Goal: Task Accomplishment & Management: Use online tool/utility

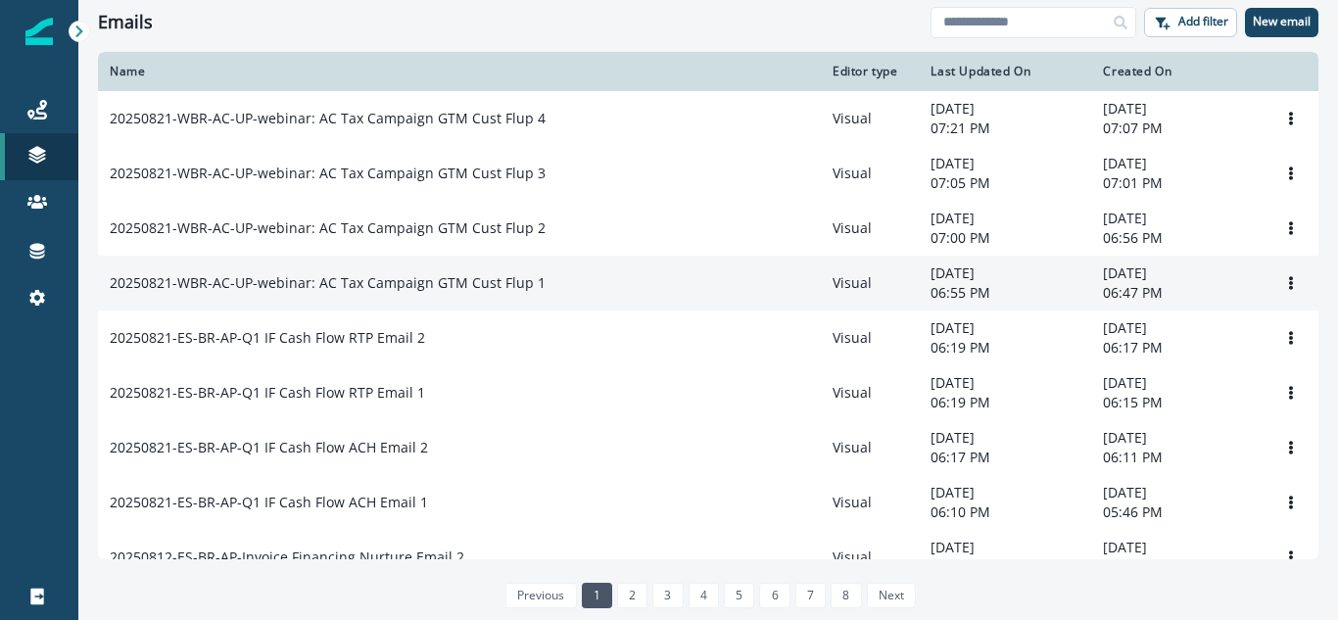
click at [485, 291] on p "20250821-WBR-AC-UP-webinar: AC Tax Campaign GTM Cust Flup 1" at bounding box center [328, 283] width 436 height 20
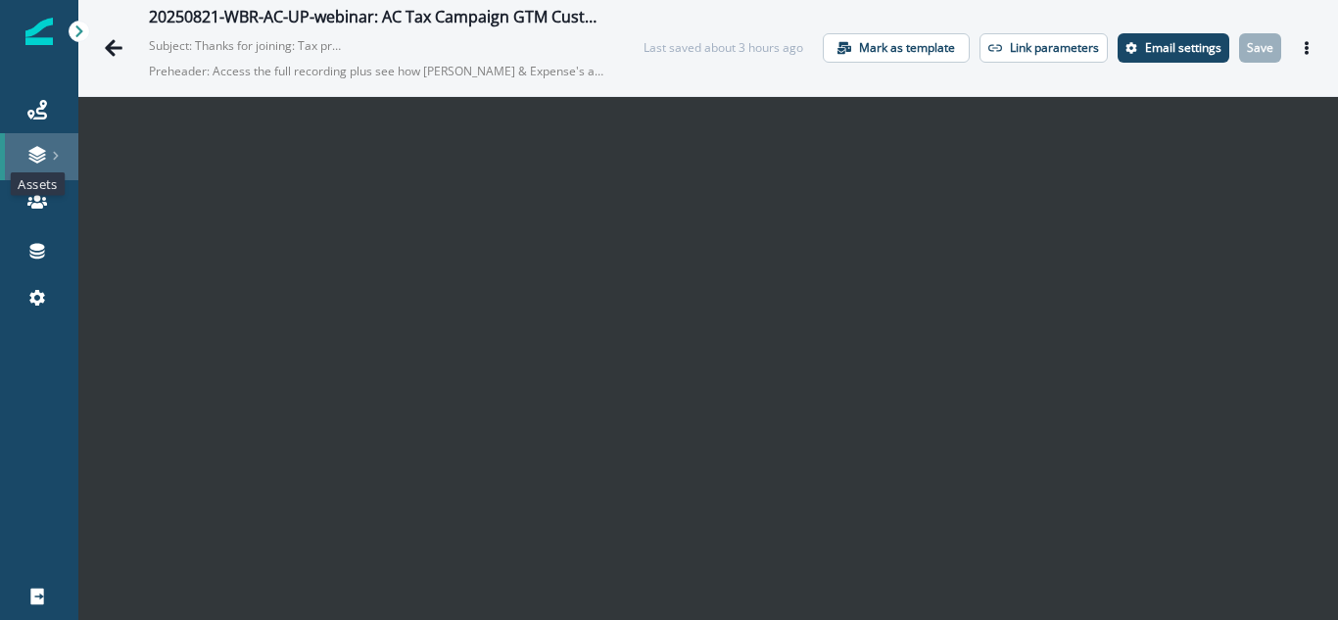
click at [32, 162] on icon at bounding box center [37, 155] width 20 height 20
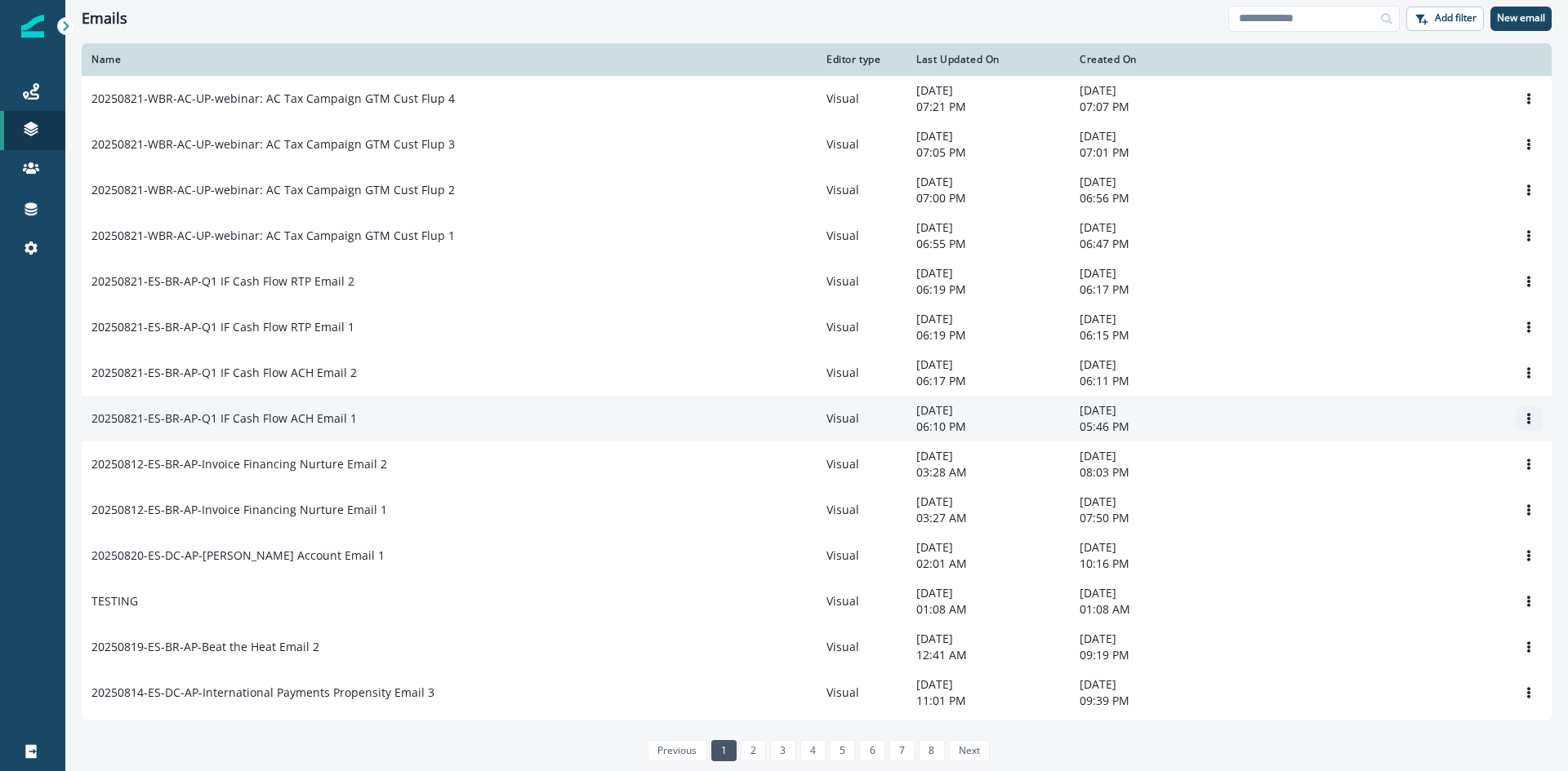
click at [1115, 420] on button "Options" at bounding box center [1529, 418] width 26 height 24
click at [413, 413] on td "20250821-ES-BR-AP-Q1 IF Cash Flow ACH Email 1" at bounding box center [449, 418] width 735 height 46
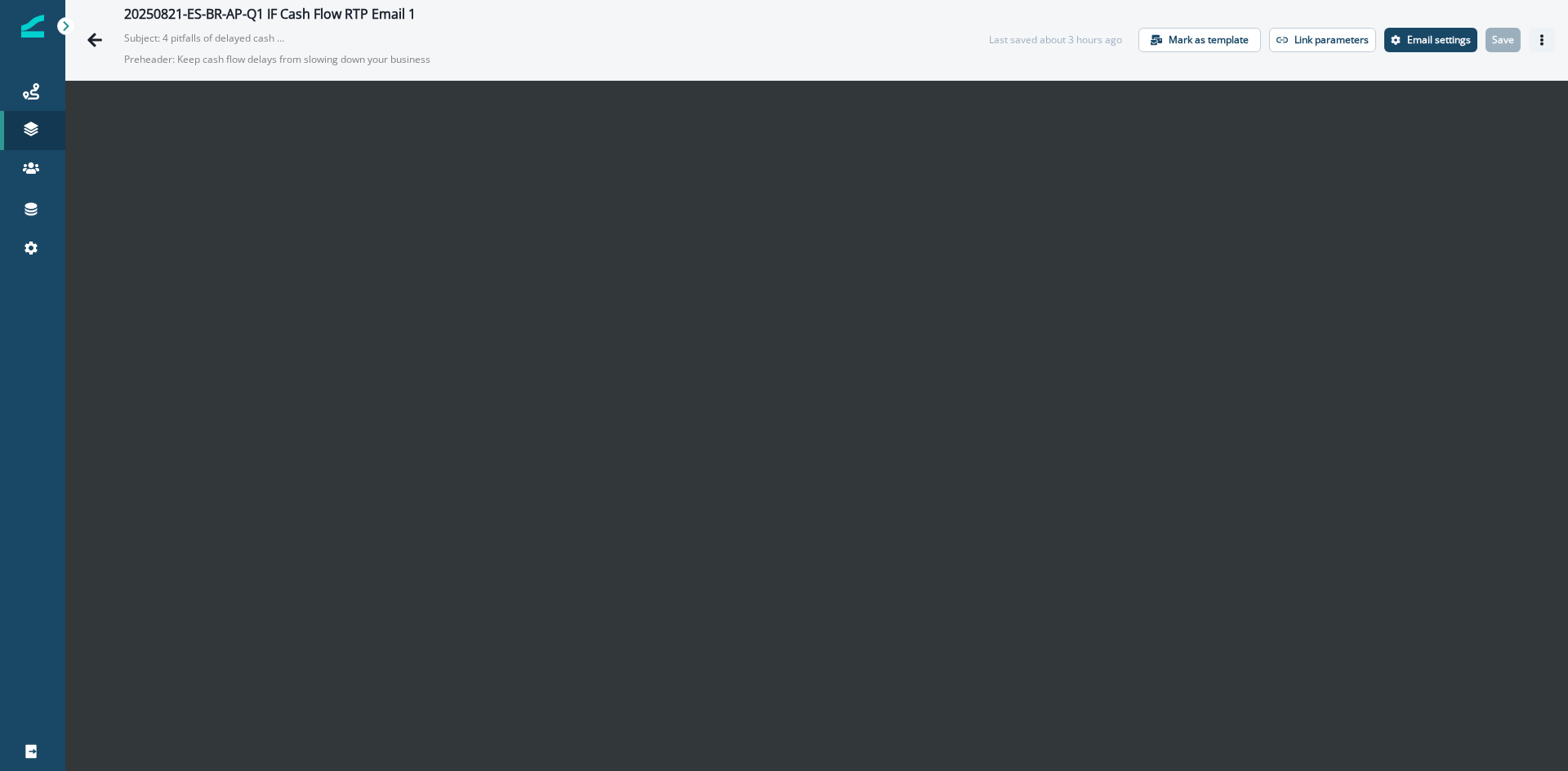
click at [1536, 36] on icon "Actions" at bounding box center [1542, 40] width 12 height 12
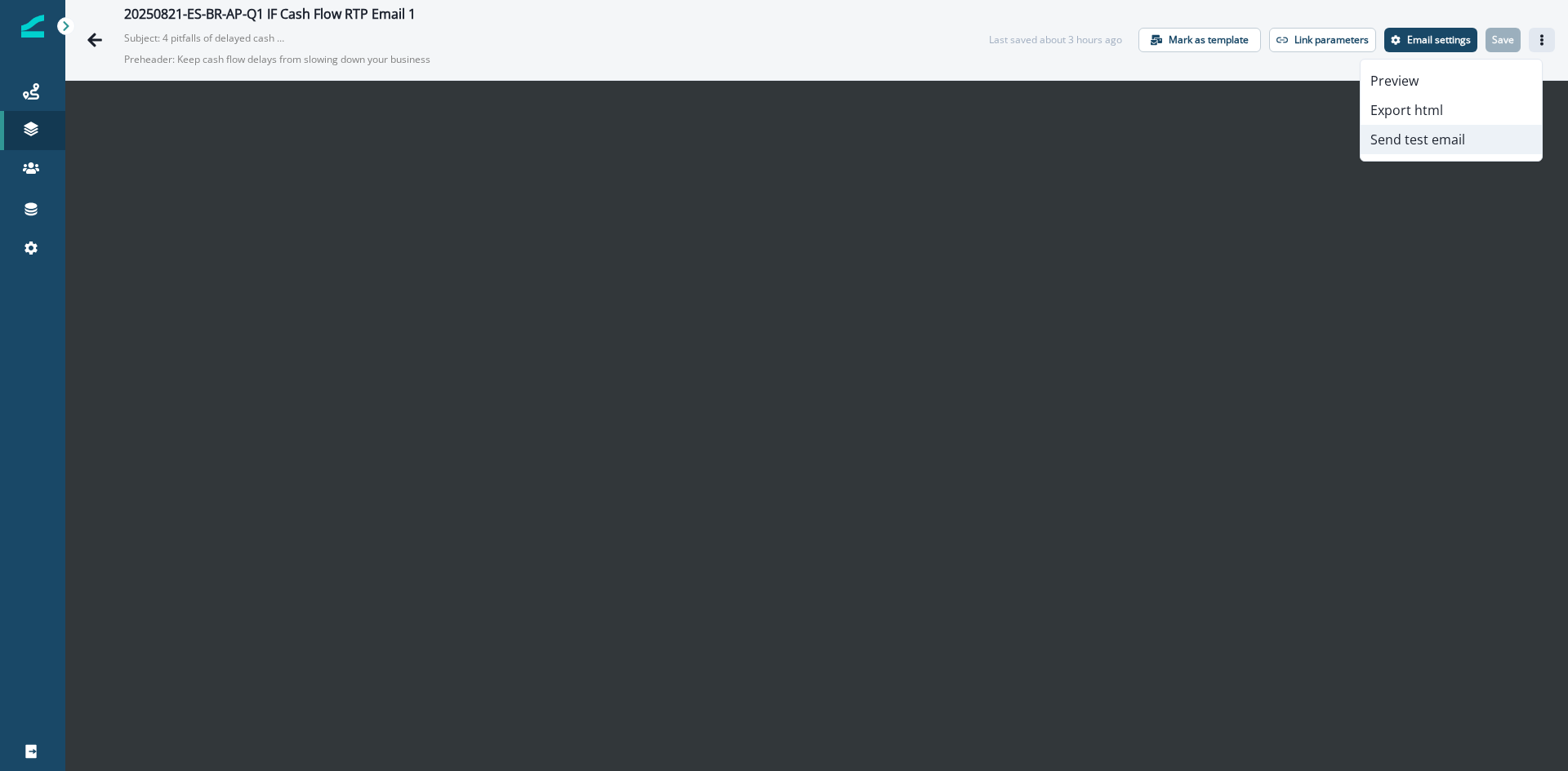
click at [1448, 143] on button "Send test email" at bounding box center [1451, 139] width 181 height 29
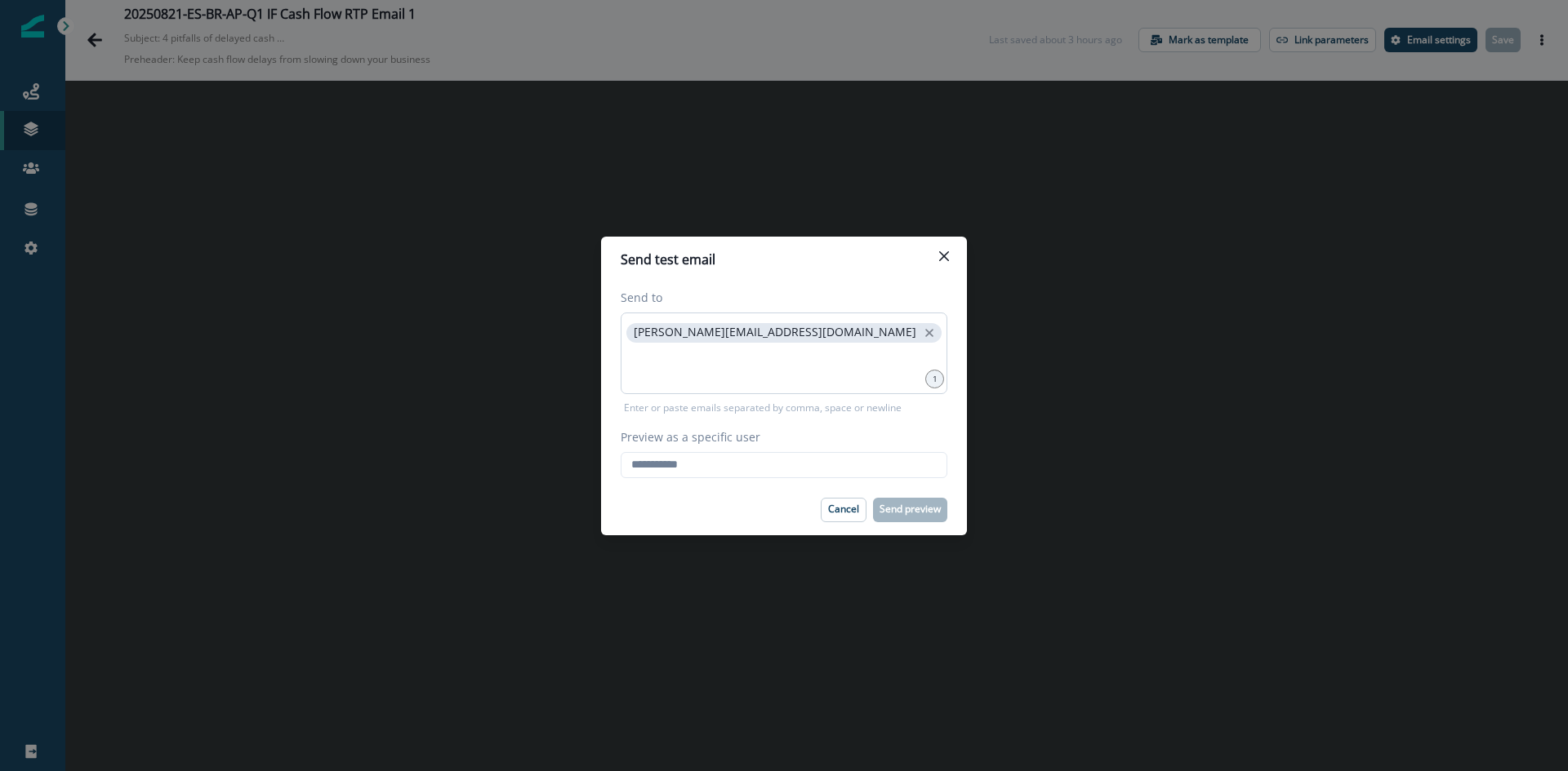
click at [744, 383] on div "[PERSON_NAME][EMAIL_ADDRESS][DOMAIN_NAME]" at bounding box center [784, 353] width 327 height 82
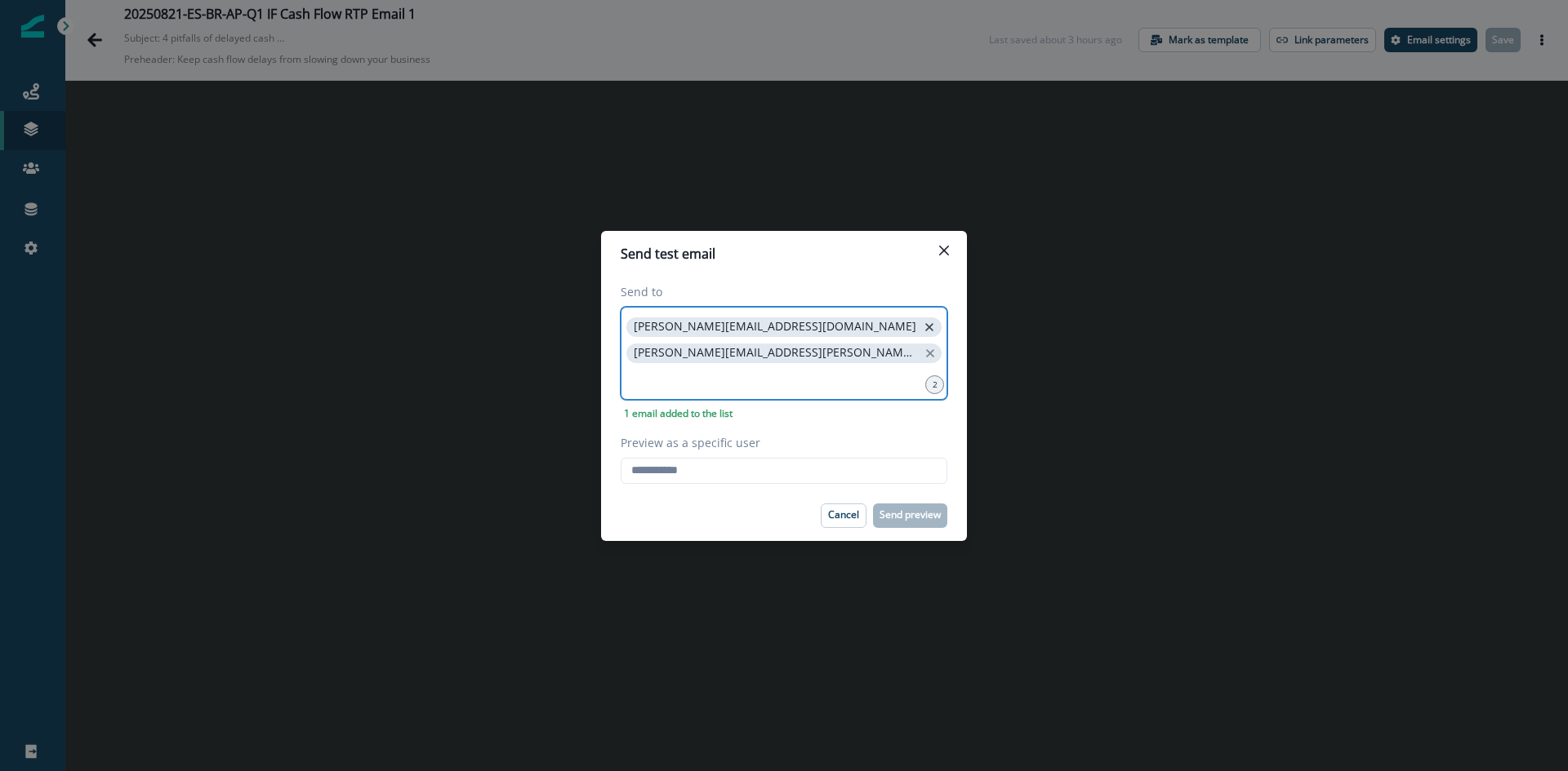
click at [922, 322] on icon "close" at bounding box center [930, 328] width 15 height 15
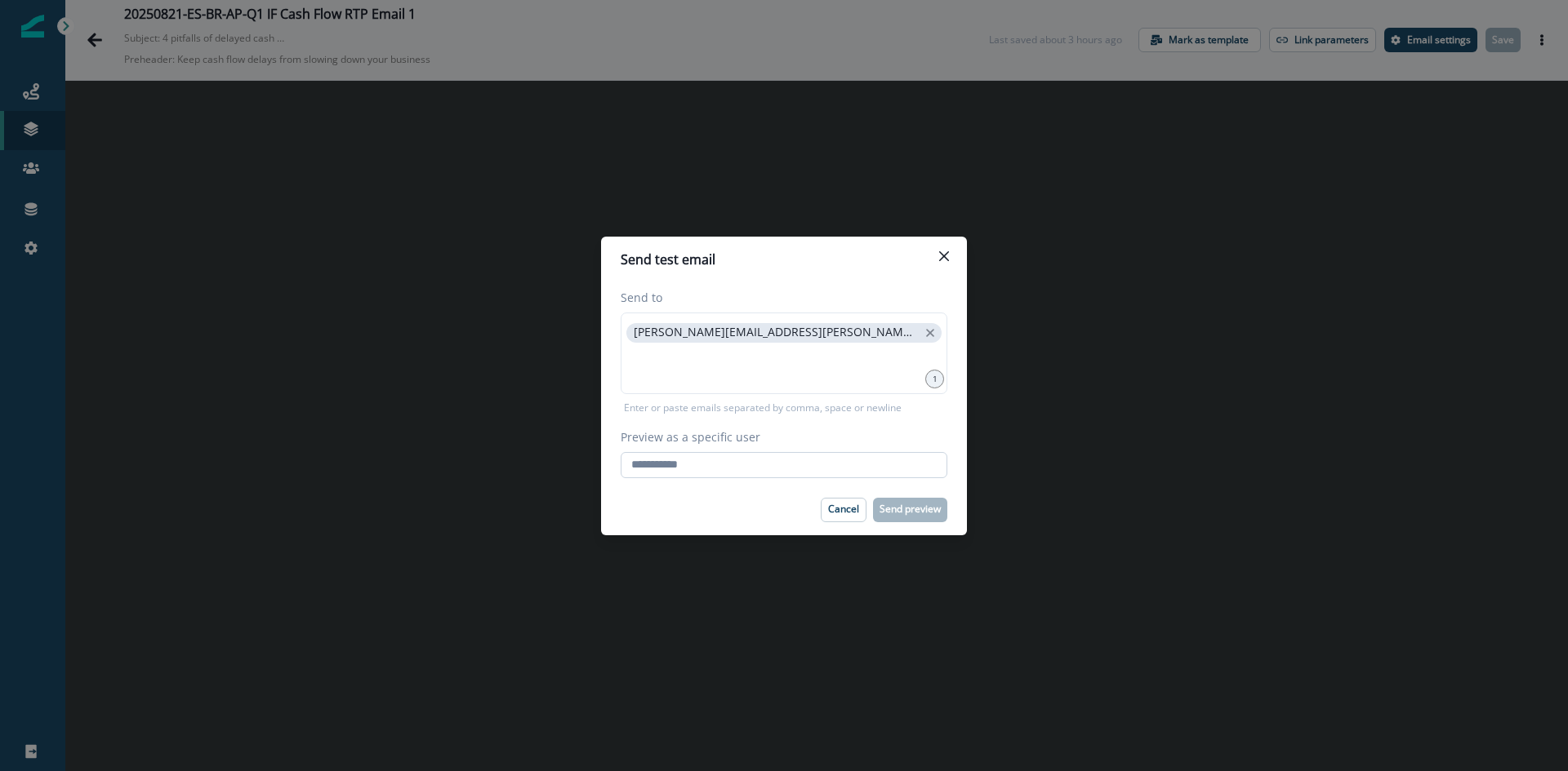
drag, startPoint x: 687, startPoint y: 460, endPoint x: 689, endPoint y: 468, distance: 8.2
click at [687, 461] on input "Preview as a specific user" at bounding box center [784, 465] width 327 height 26
type input "**********"
click at [917, 508] on p "Send preview" at bounding box center [910, 509] width 61 height 12
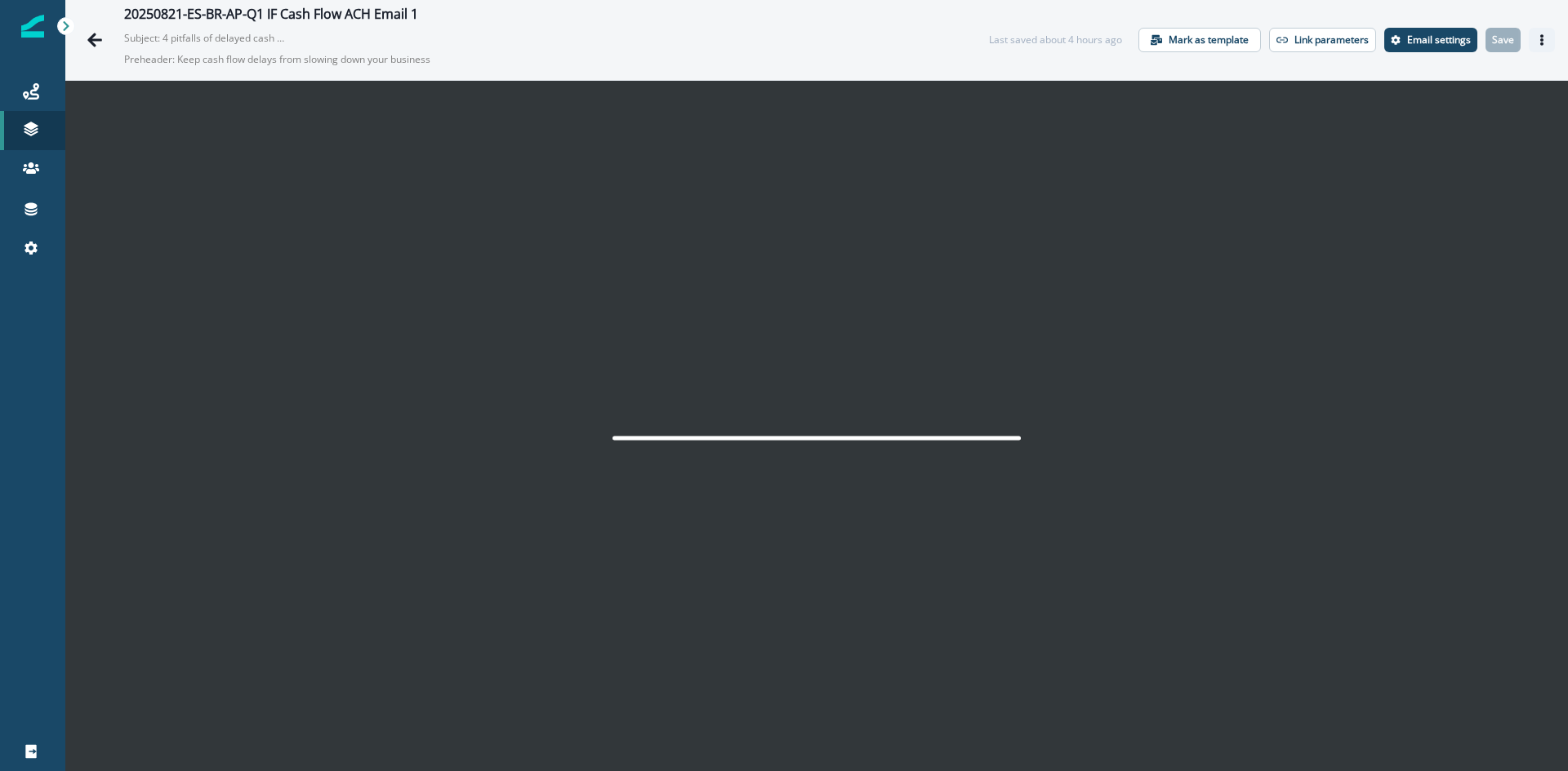
click at [1536, 42] on icon "Actions" at bounding box center [1542, 40] width 12 height 12
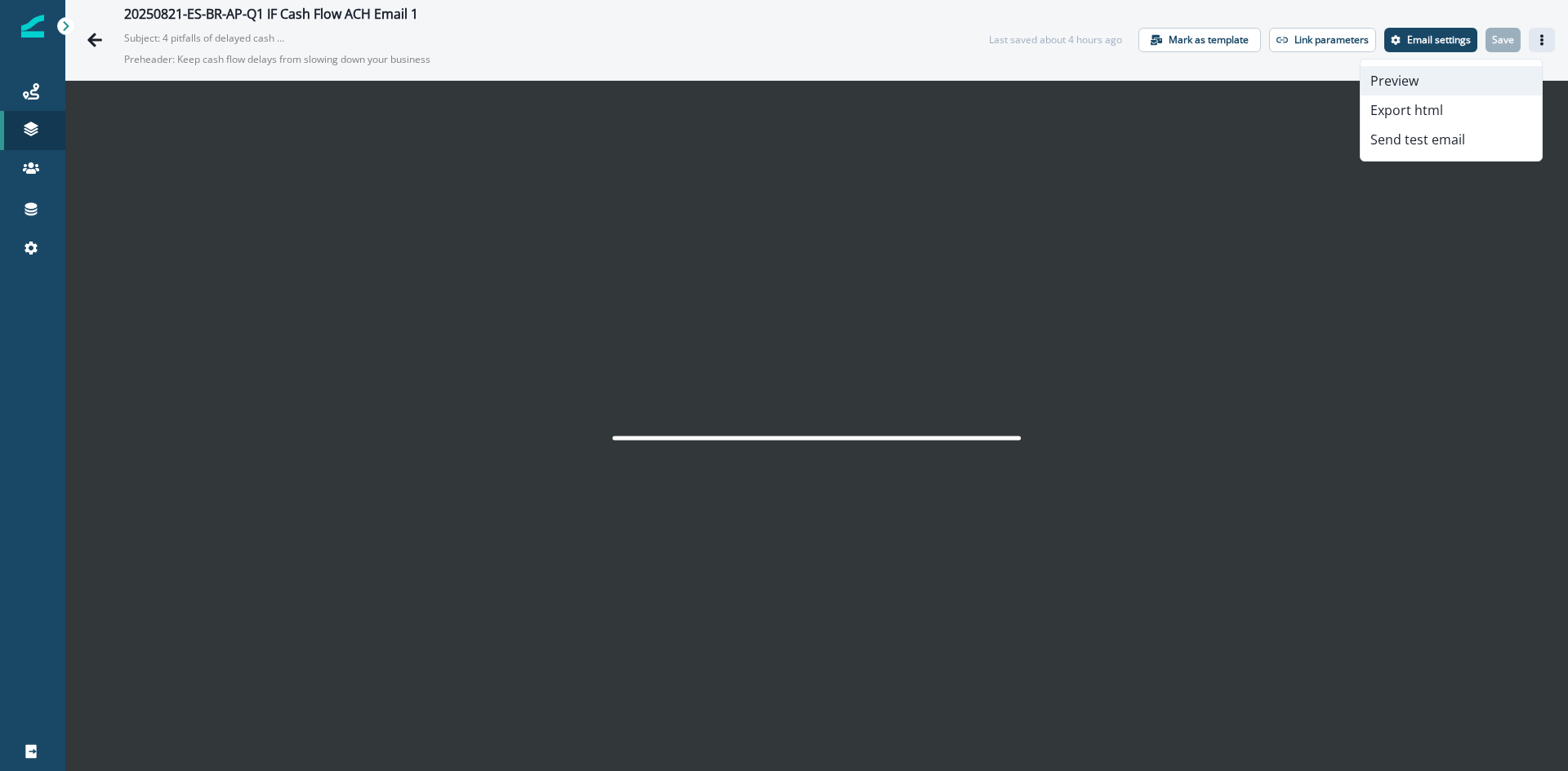
click at [1419, 81] on button "Preview" at bounding box center [1451, 80] width 181 height 29
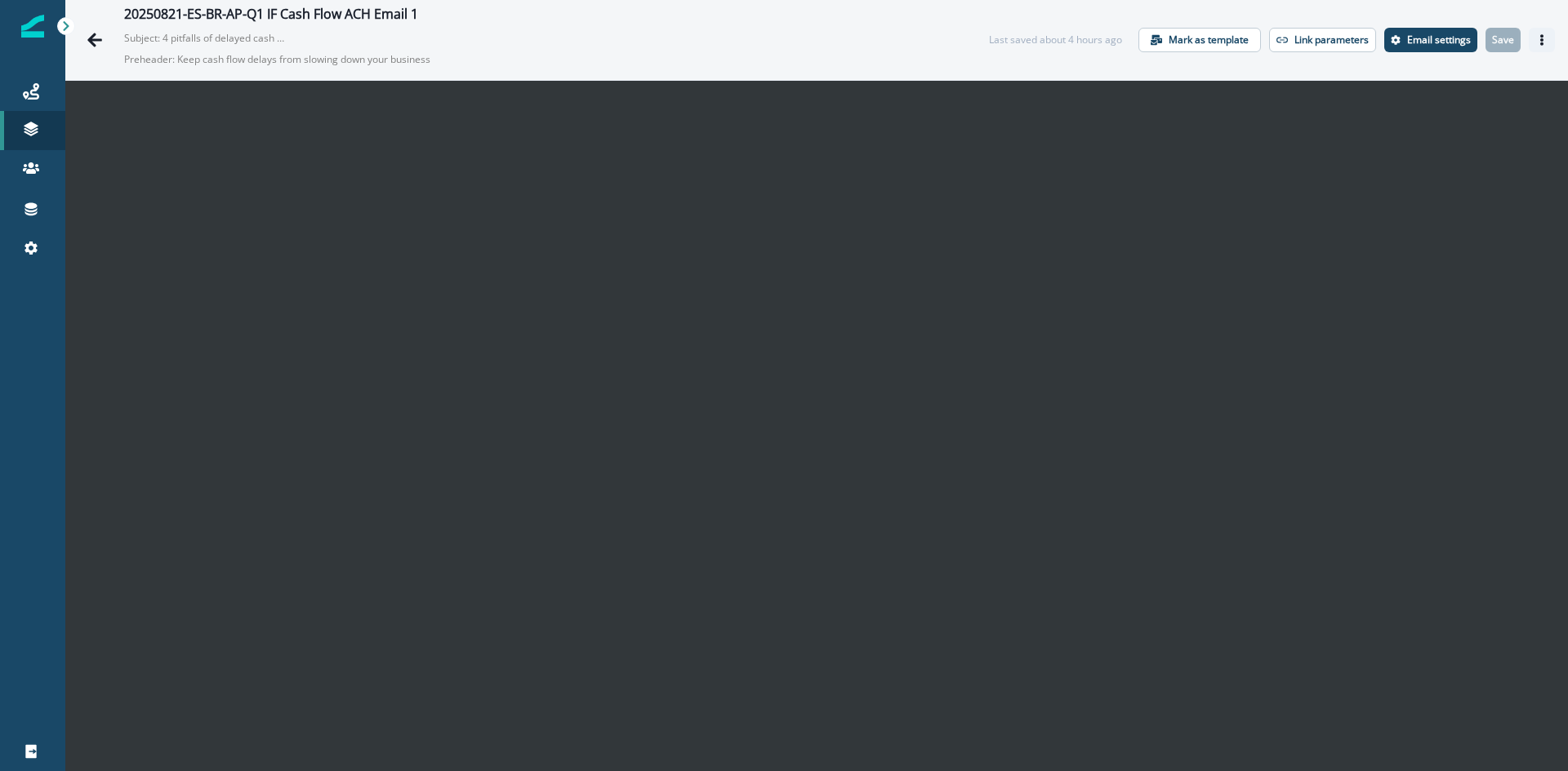
click at [1535, 38] on button "Actions" at bounding box center [1541, 39] width 26 height 24
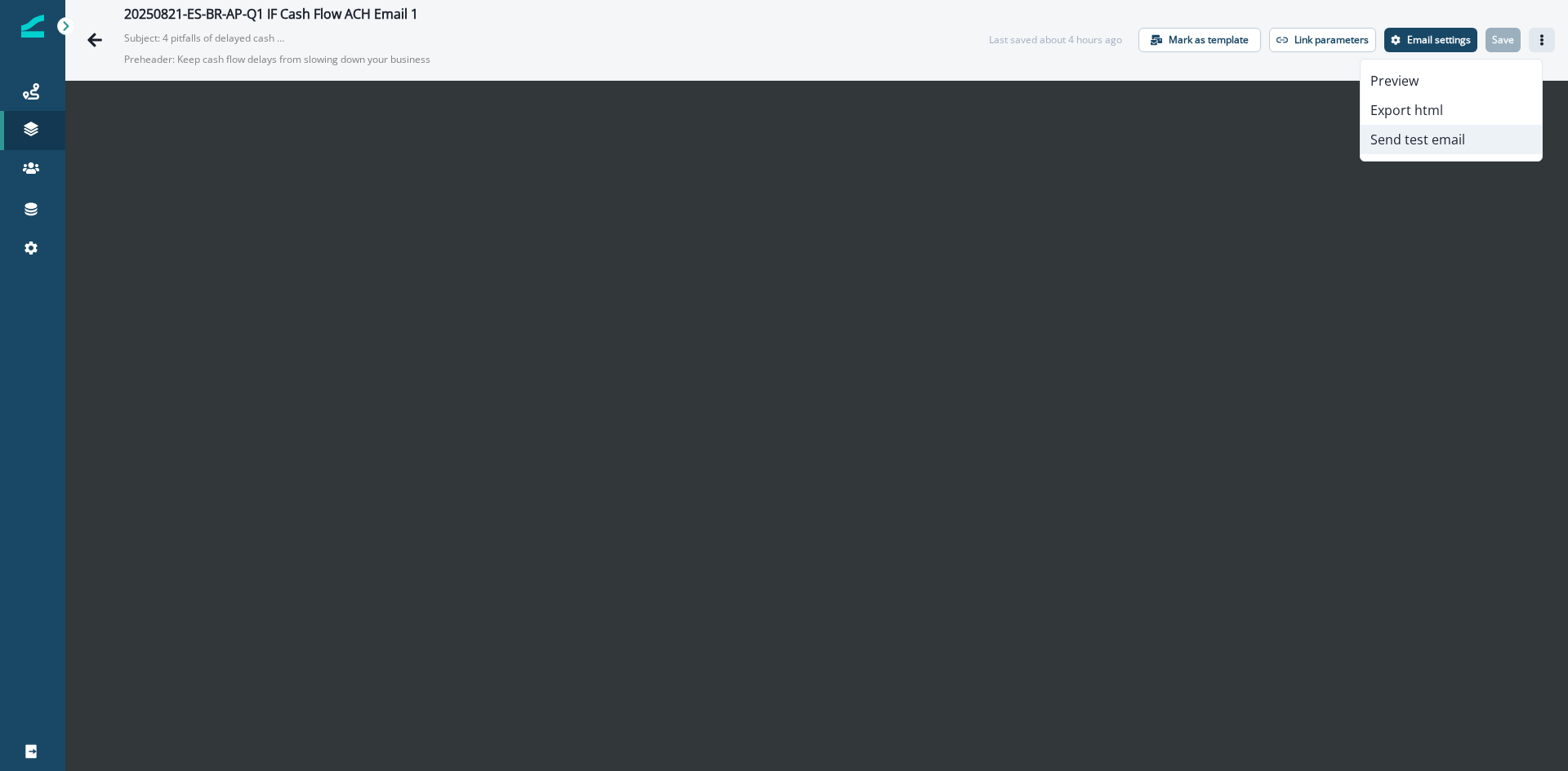
click at [1405, 134] on button "Send test email" at bounding box center [1451, 139] width 181 height 29
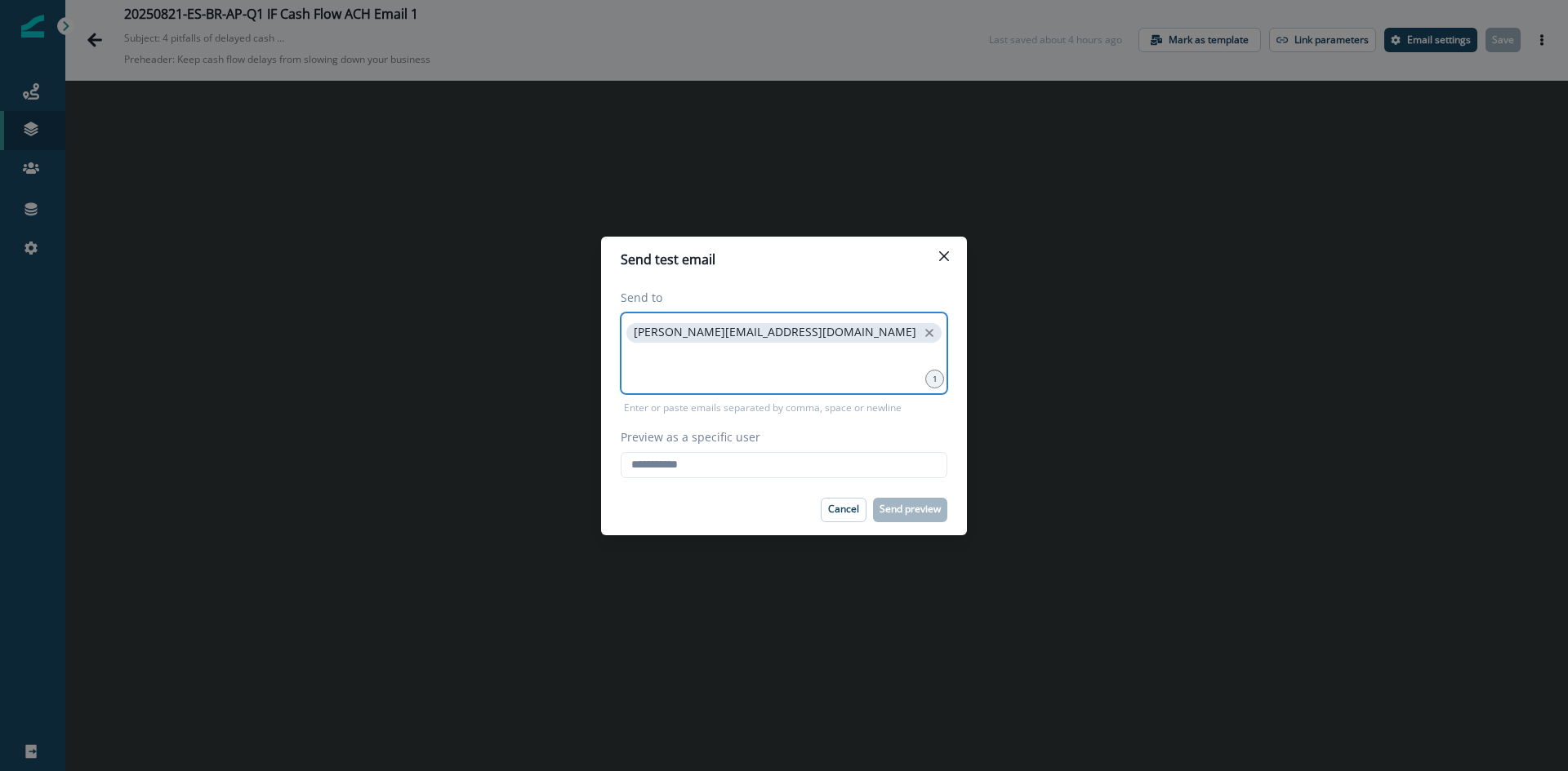
click at [822, 376] on input at bounding box center [784, 366] width 322 height 33
click at [753, 348] on div "[PERSON_NAME][EMAIL_ADDRESS][DOMAIN_NAME]" at bounding box center [784, 353] width 327 height 82
click at [736, 354] on input at bounding box center [784, 366] width 322 height 33
click at [738, 354] on input at bounding box center [784, 366] width 322 height 33
click at [739, 357] on input at bounding box center [784, 366] width 322 height 33
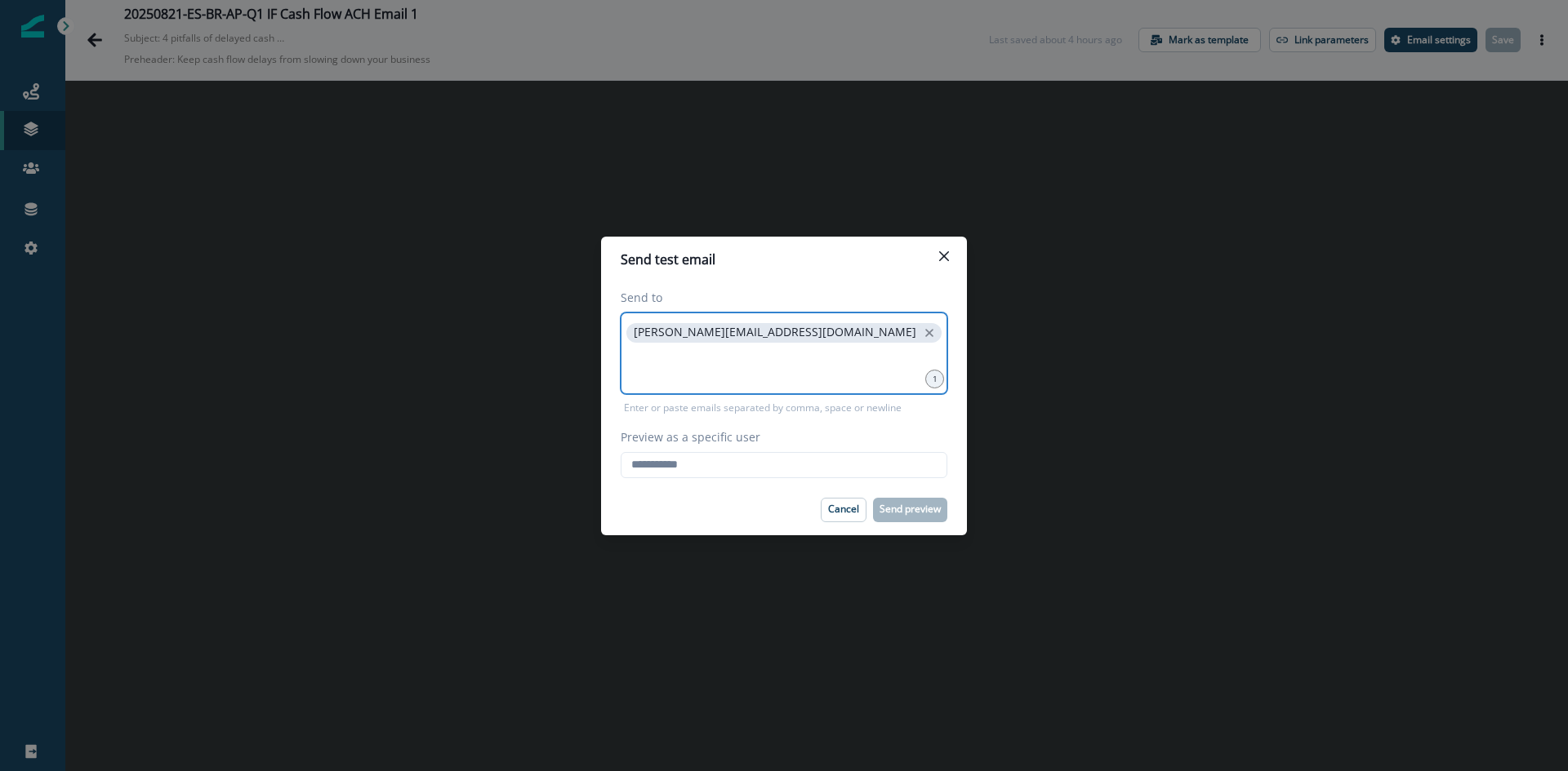
click at [739, 357] on input at bounding box center [784, 366] width 322 height 33
click at [664, 352] on input at bounding box center [784, 366] width 322 height 33
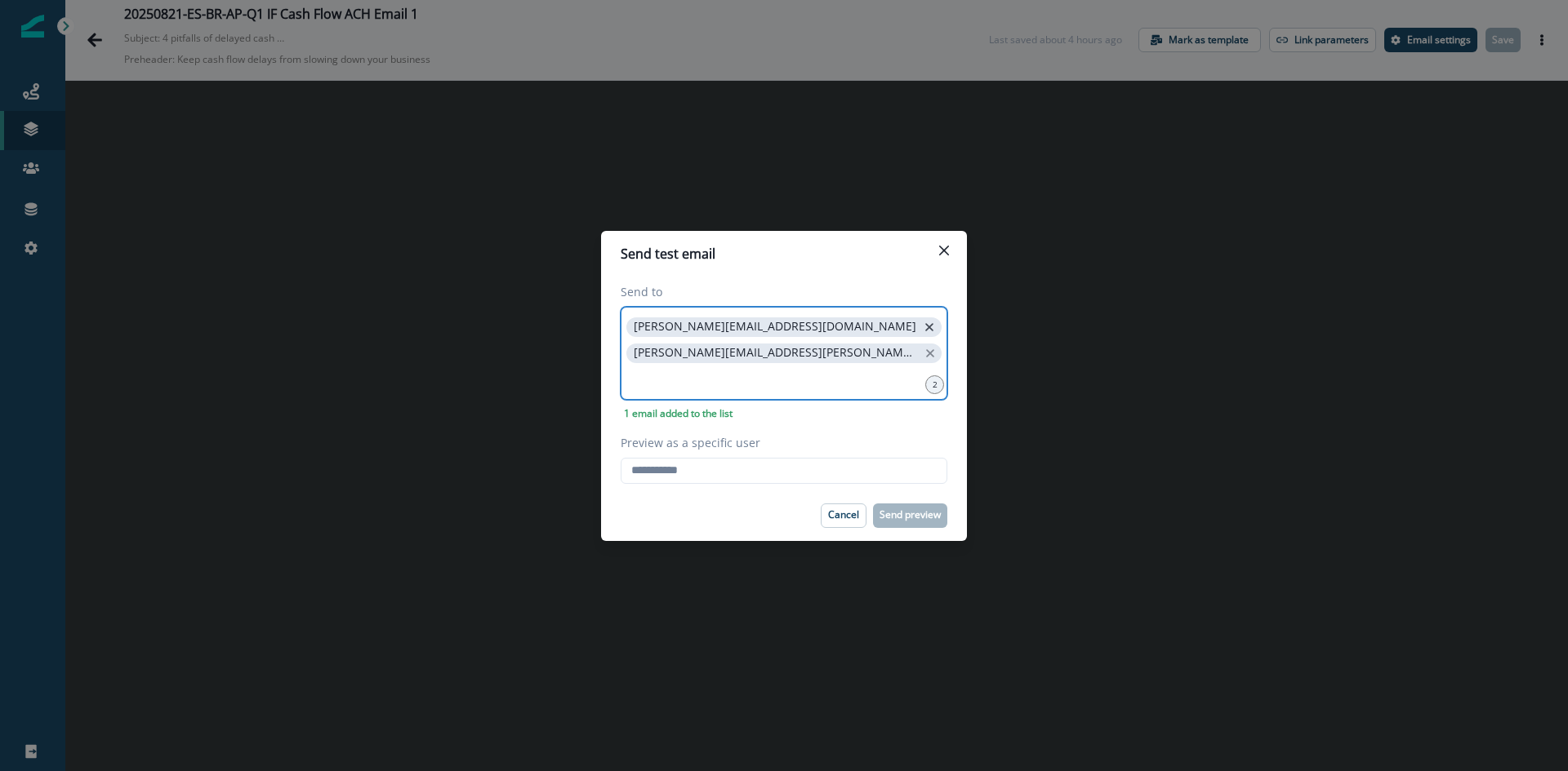
click at [926, 328] on icon "close" at bounding box center [930, 328] width 8 height 8
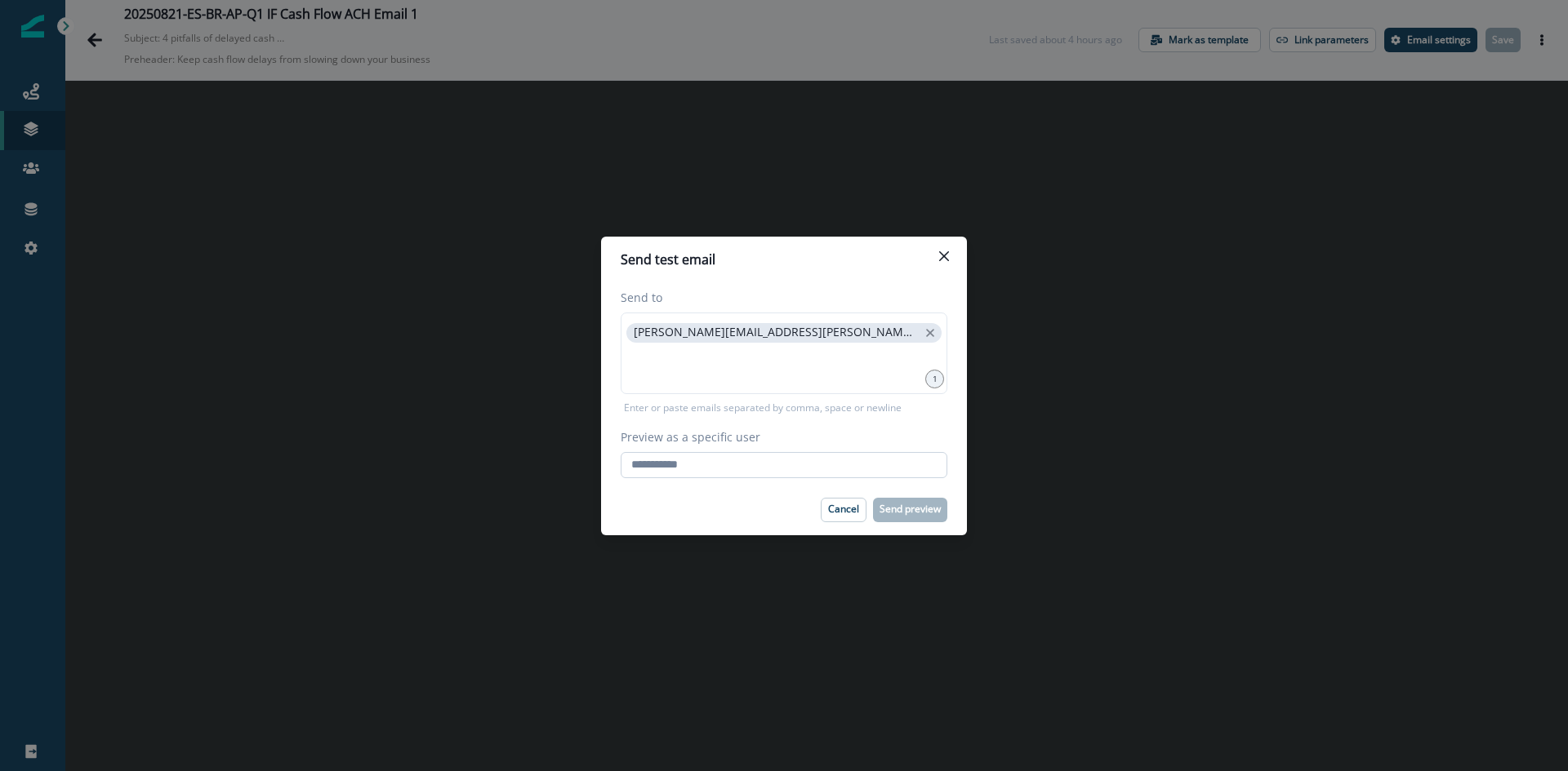
click at [723, 456] on input "Preview as a specific user" at bounding box center [784, 465] width 327 height 26
type input "**********"
click at [929, 518] on button "Send preview" at bounding box center [910, 509] width 74 height 24
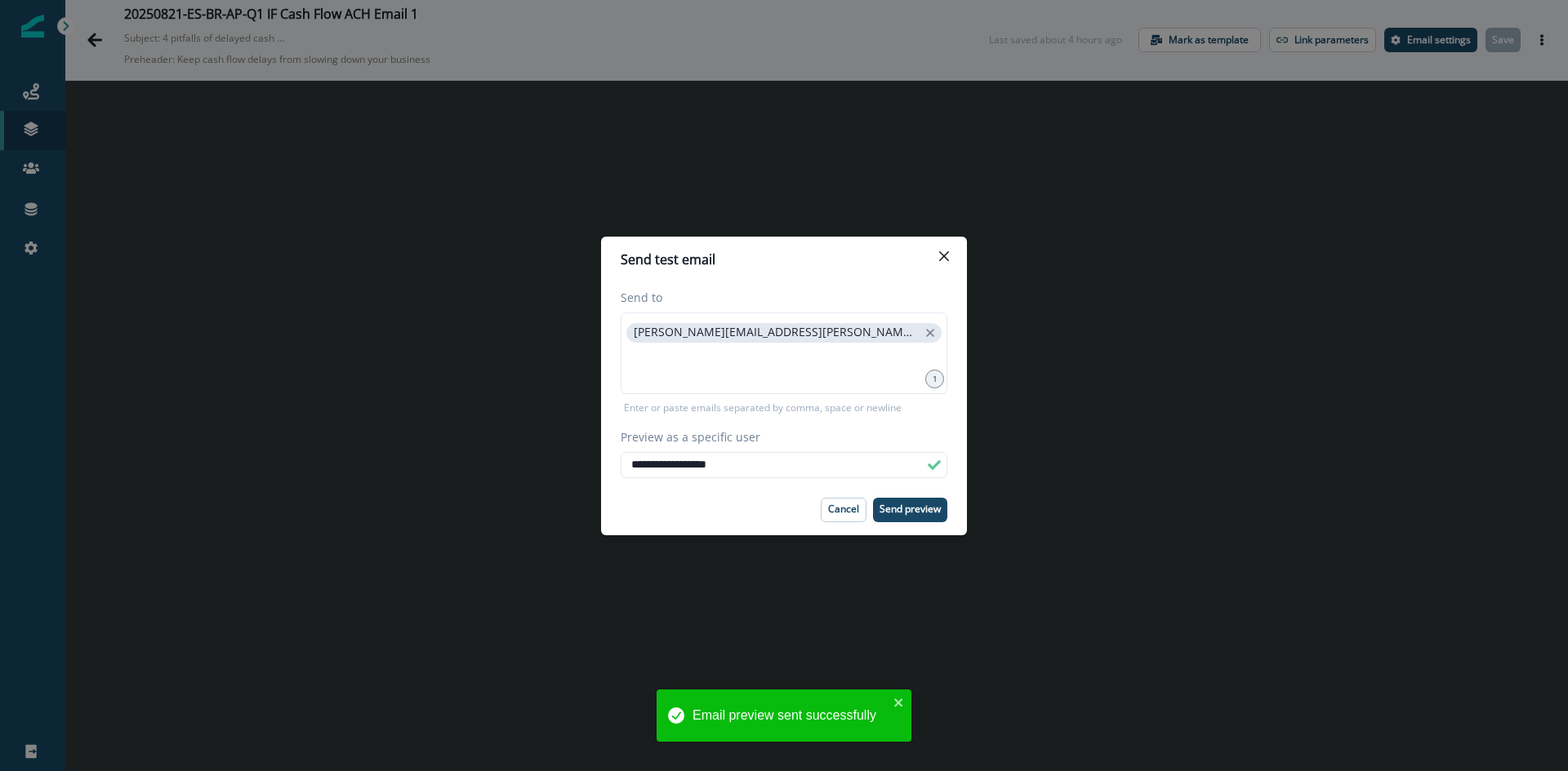
click at [1024, 336] on div "**********" at bounding box center [784, 385] width 1568 height 771
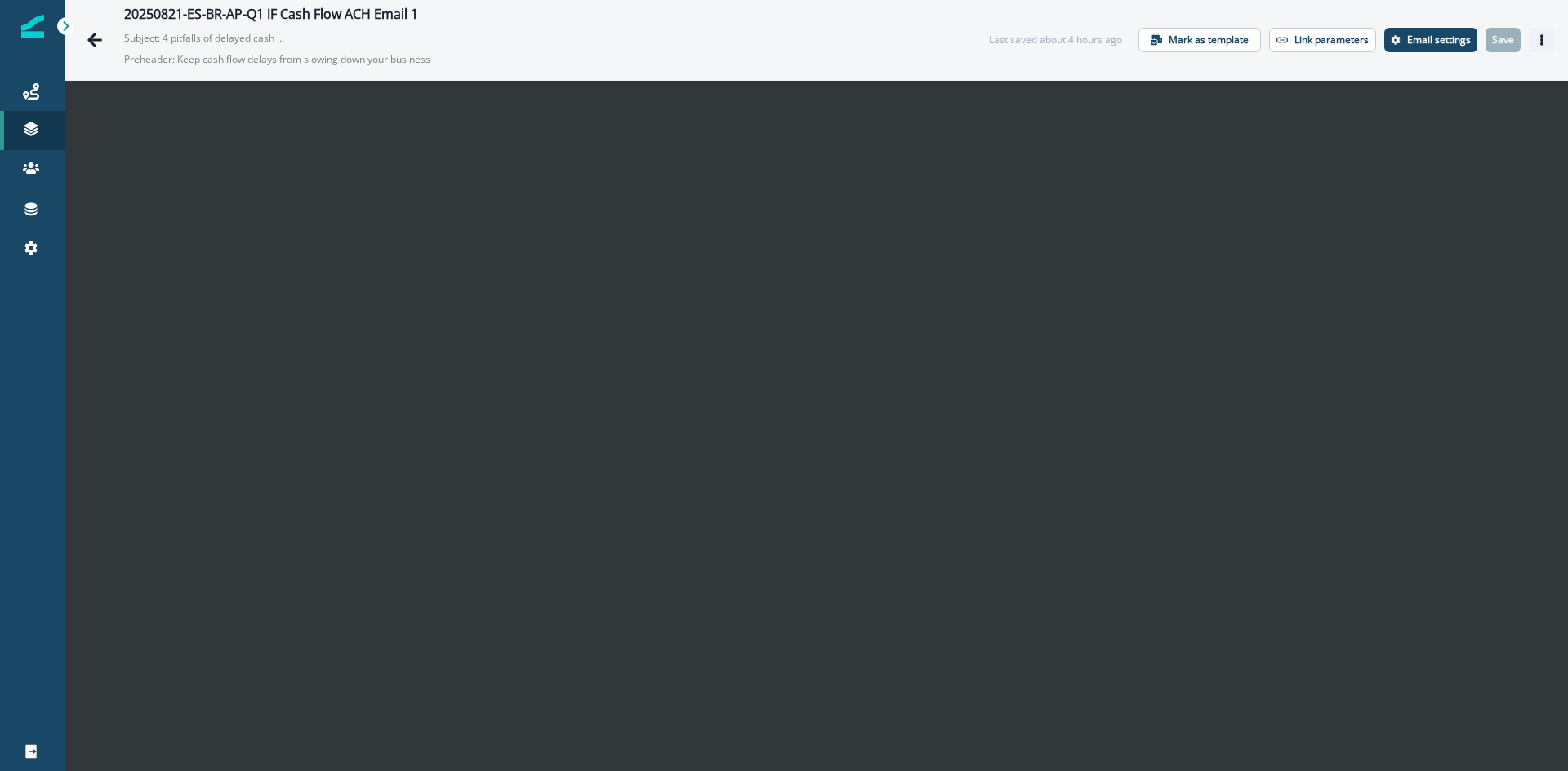
click at [1536, 41] on icon "Actions" at bounding box center [1542, 40] width 12 height 12
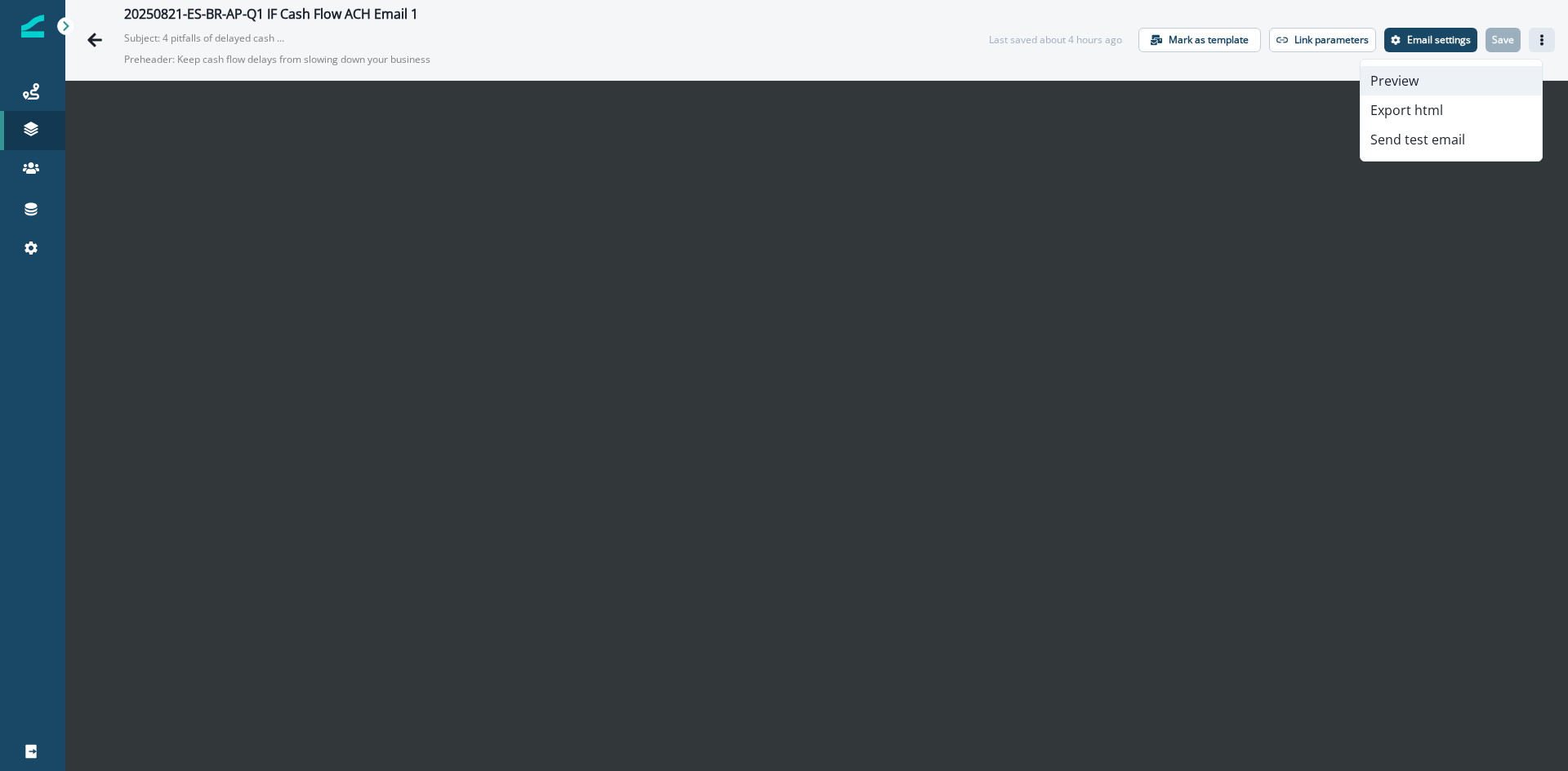
click at [1445, 92] on button "Preview" at bounding box center [1451, 80] width 181 height 29
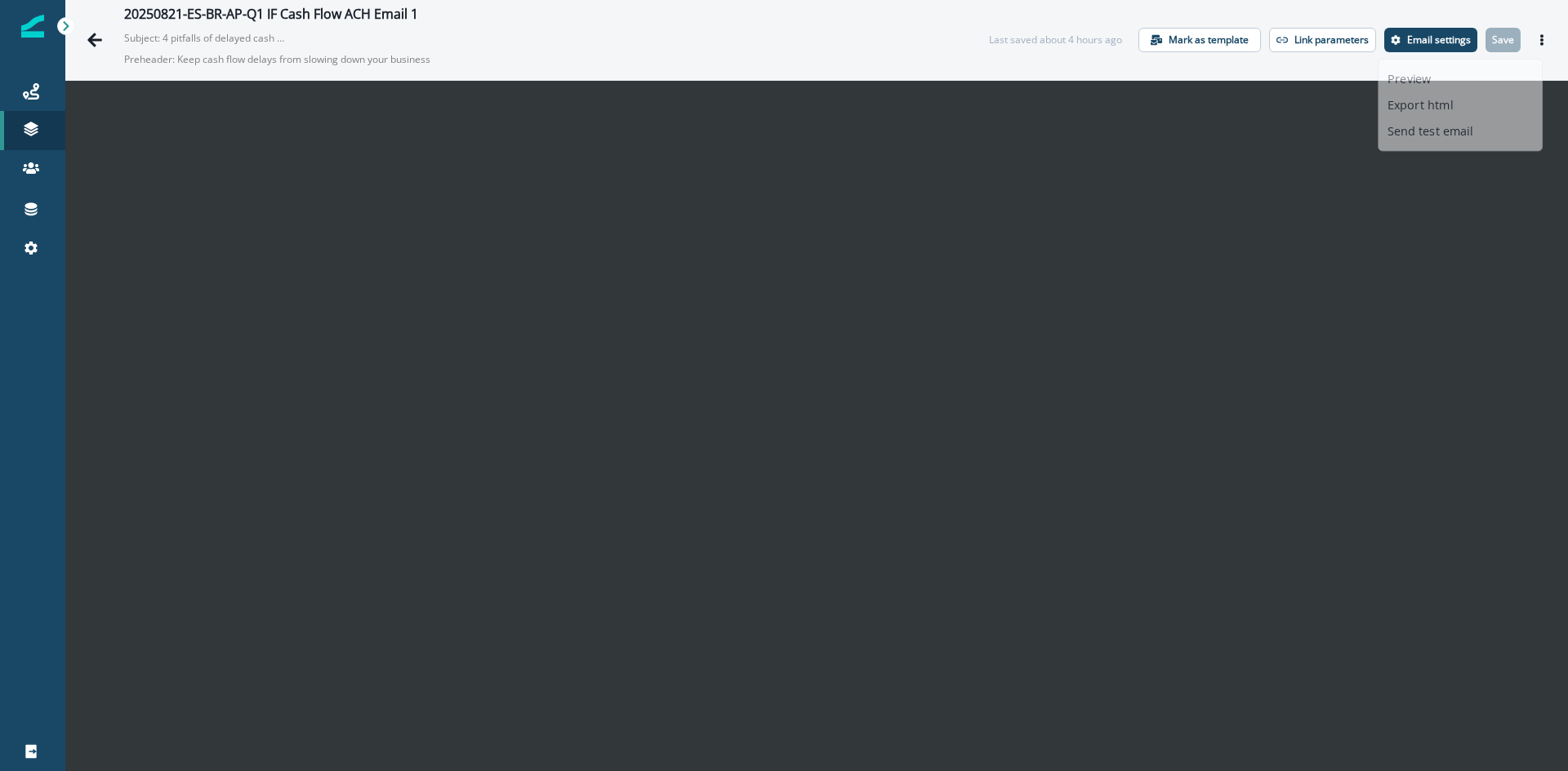
scroll to position [23, 0]
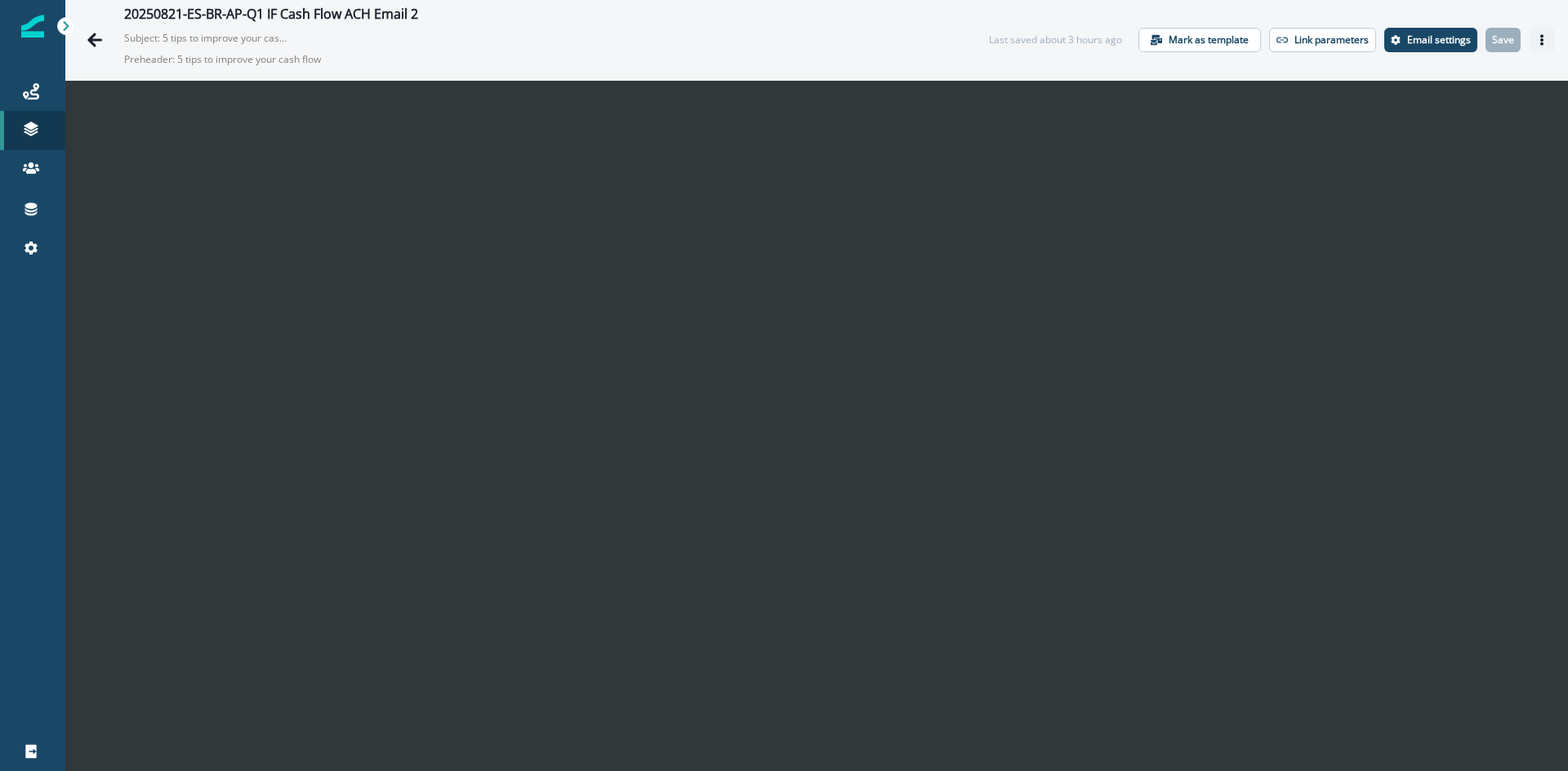
click at [1540, 39] on icon "Actions" at bounding box center [1542, 40] width 3 height 12
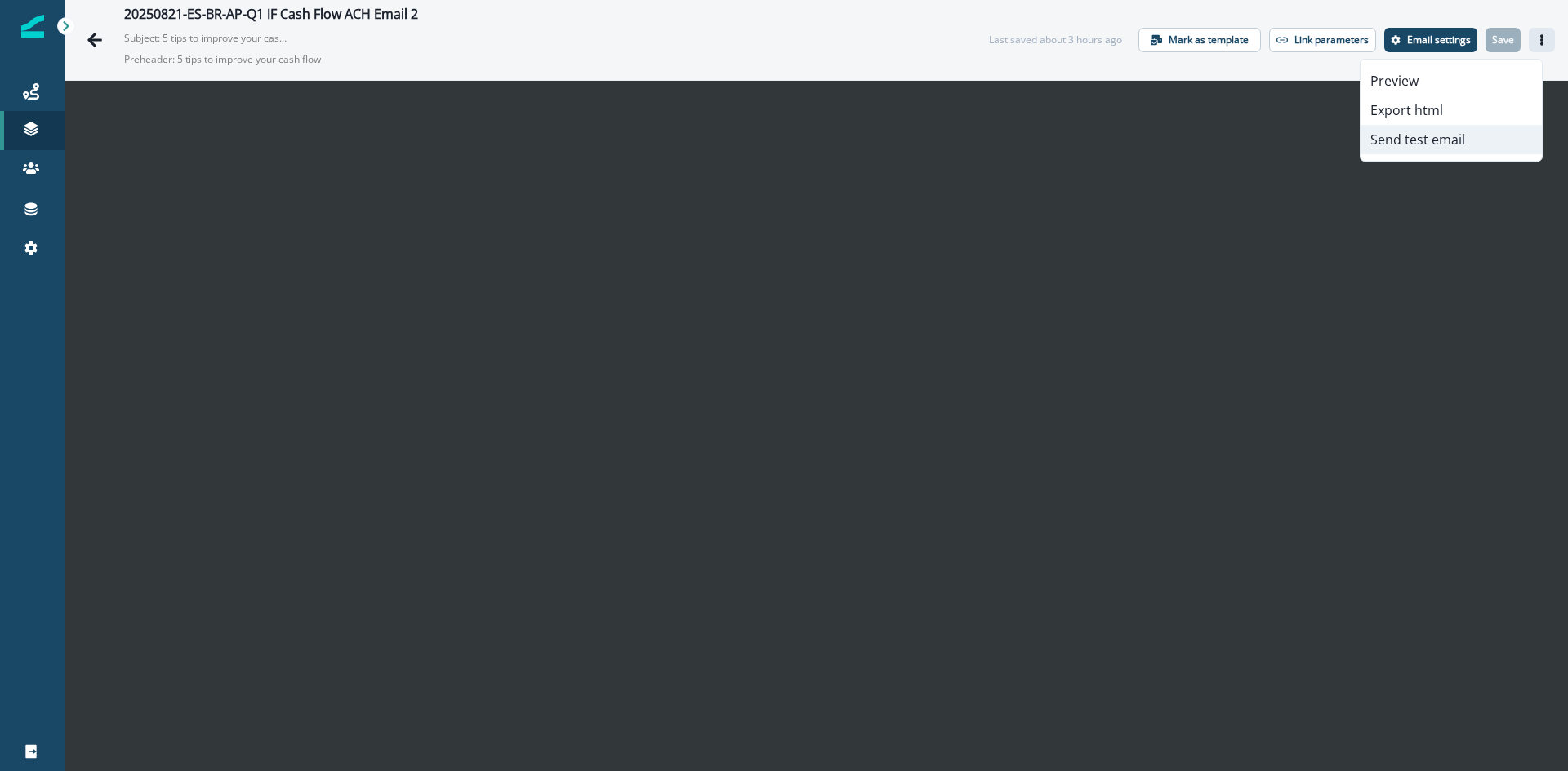
click at [1403, 143] on button "Send test email" at bounding box center [1451, 139] width 181 height 29
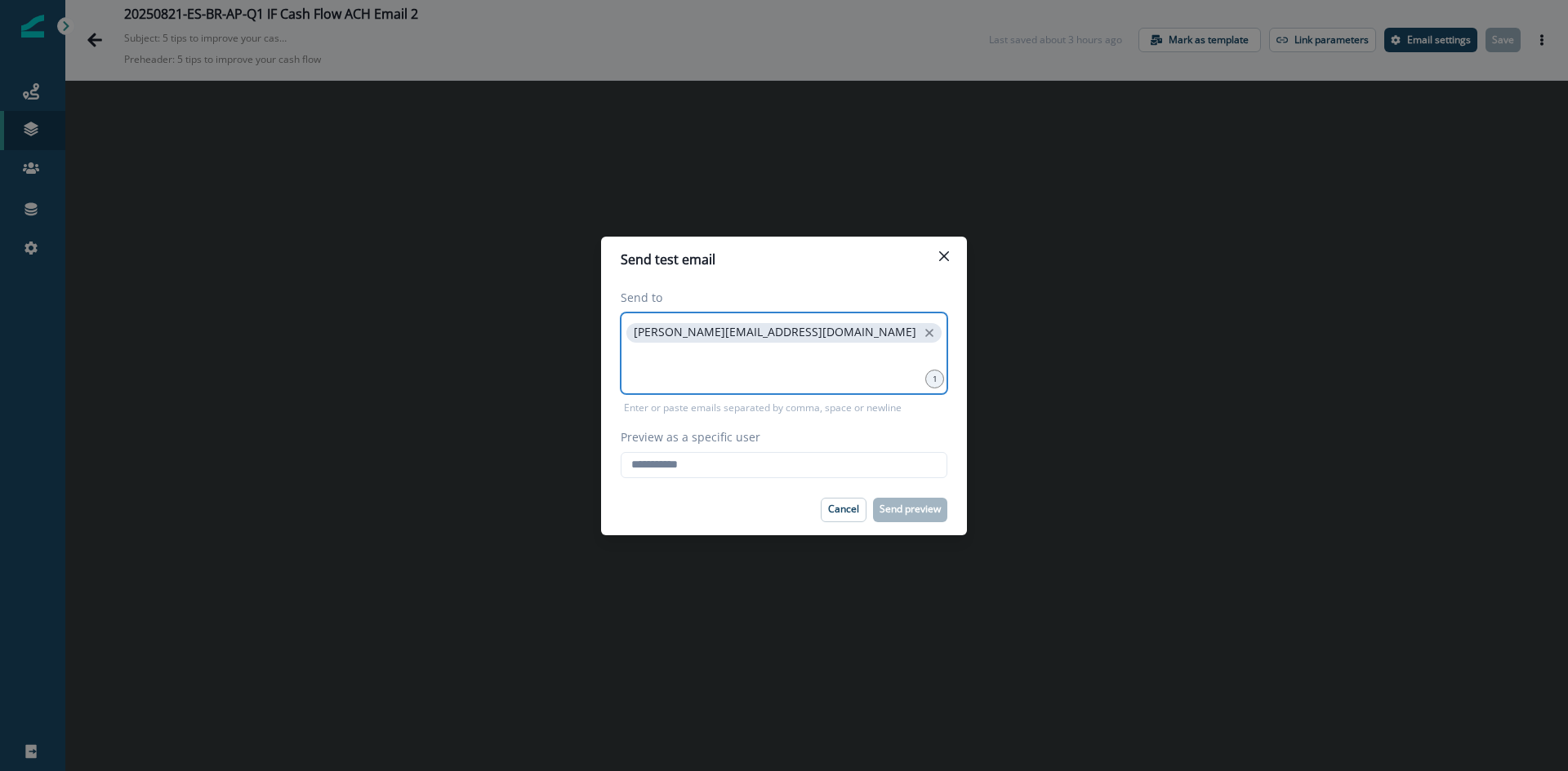
click at [668, 380] on input at bounding box center [784, 366] width 322 height 33
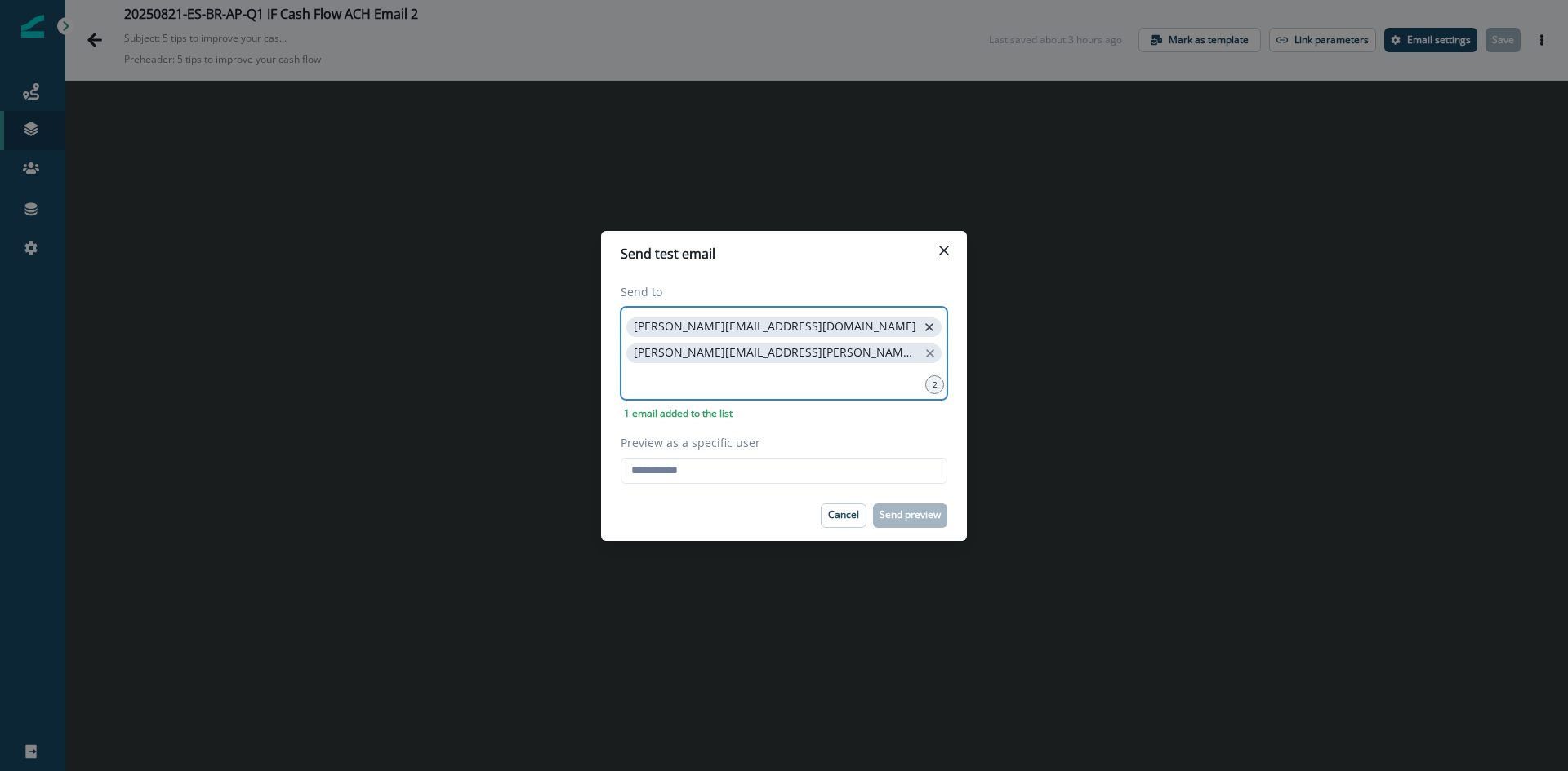
click at [926, 330] on icon "close" at bounding box center [930, 328] width 8 height 8
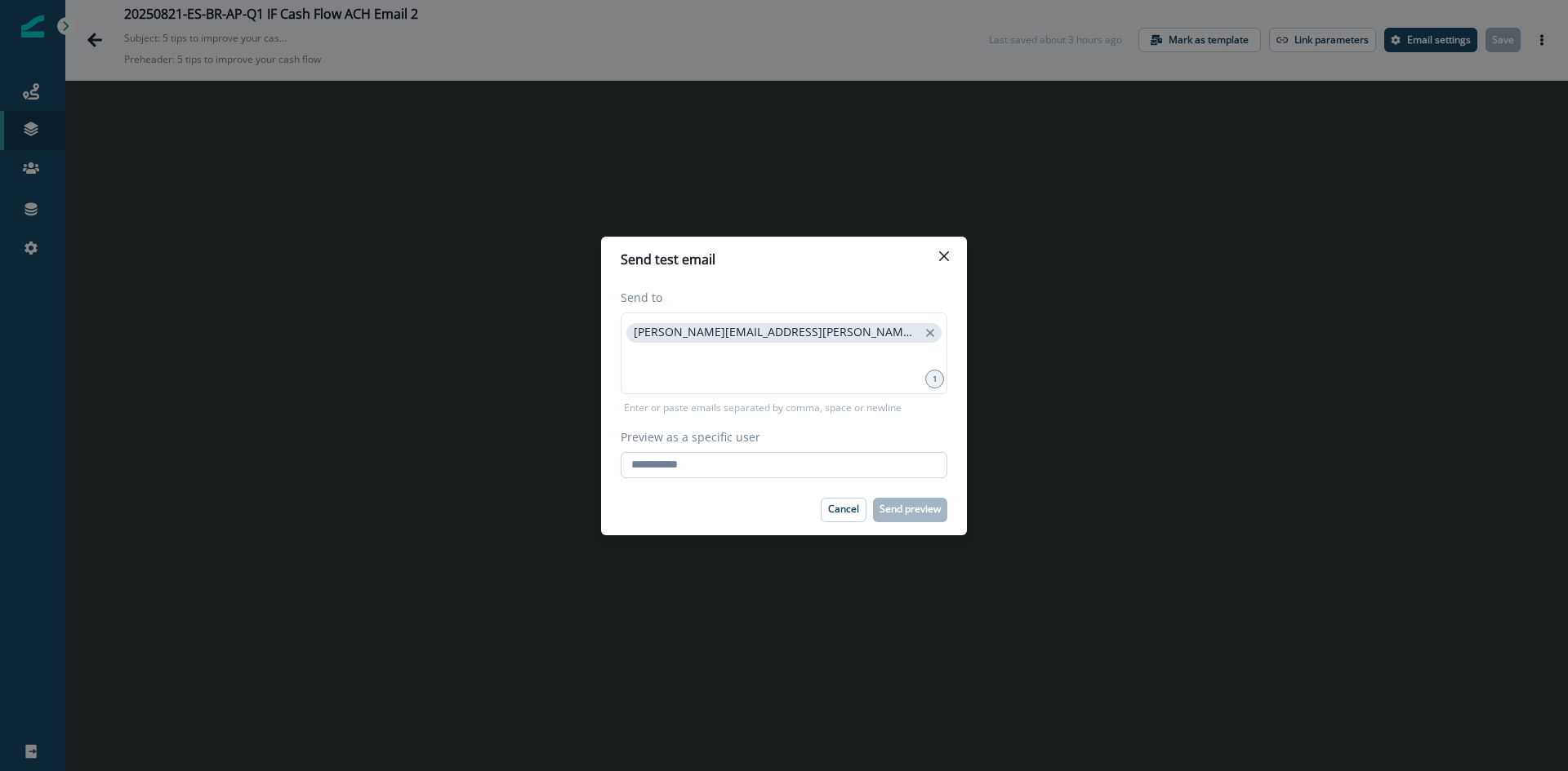
click at [684, 468] on input "Preview as a specific user" at bounding box center [784, 465] width 327 height 26
type input "**********"
click at [885, 506] on p "Send preview" at bounding box center [910, 509] width 61 height 12
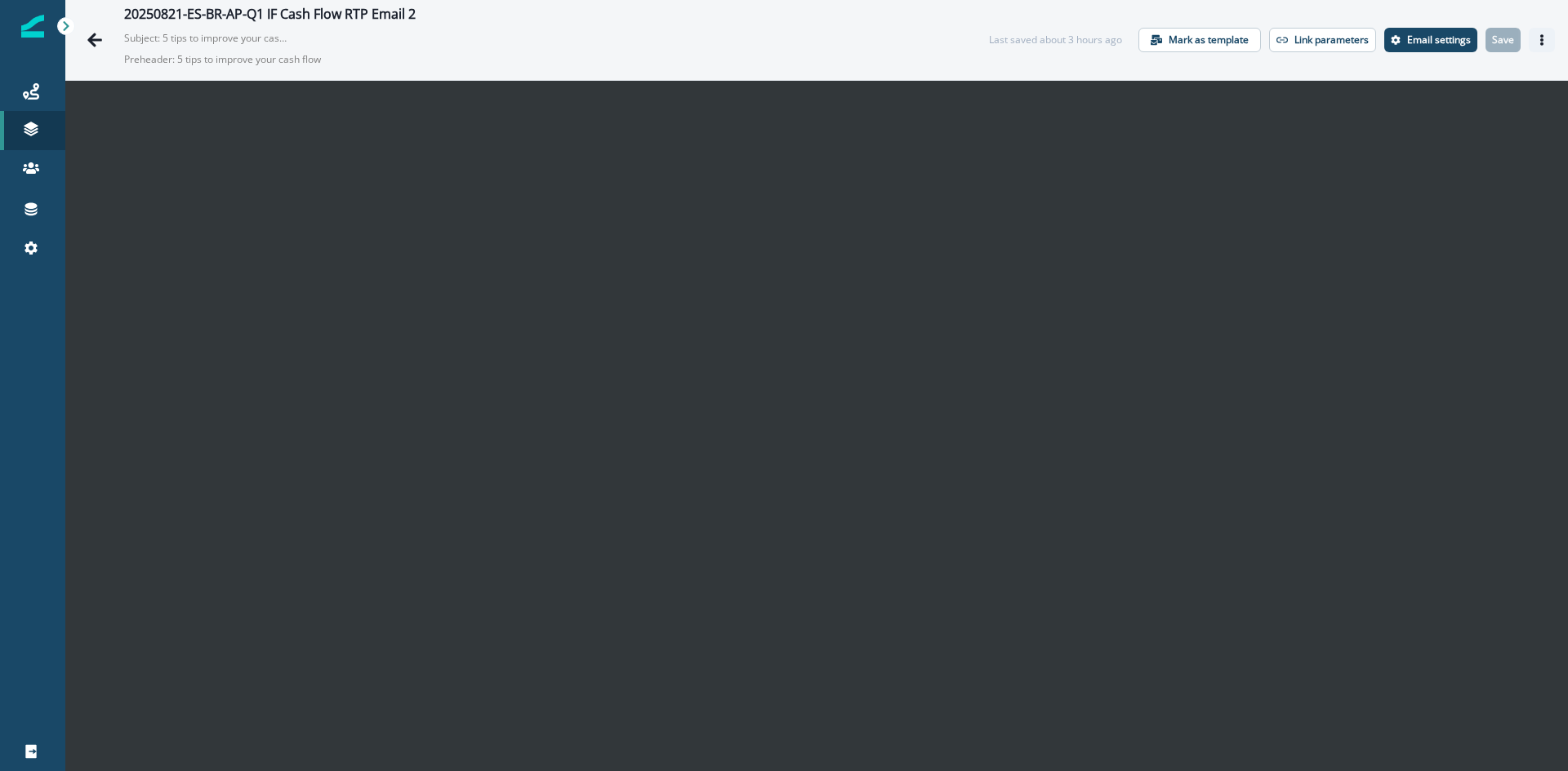
click at [1536, 38] on icon "Actions" at bounding box center [1542, 40] width 12 height 12
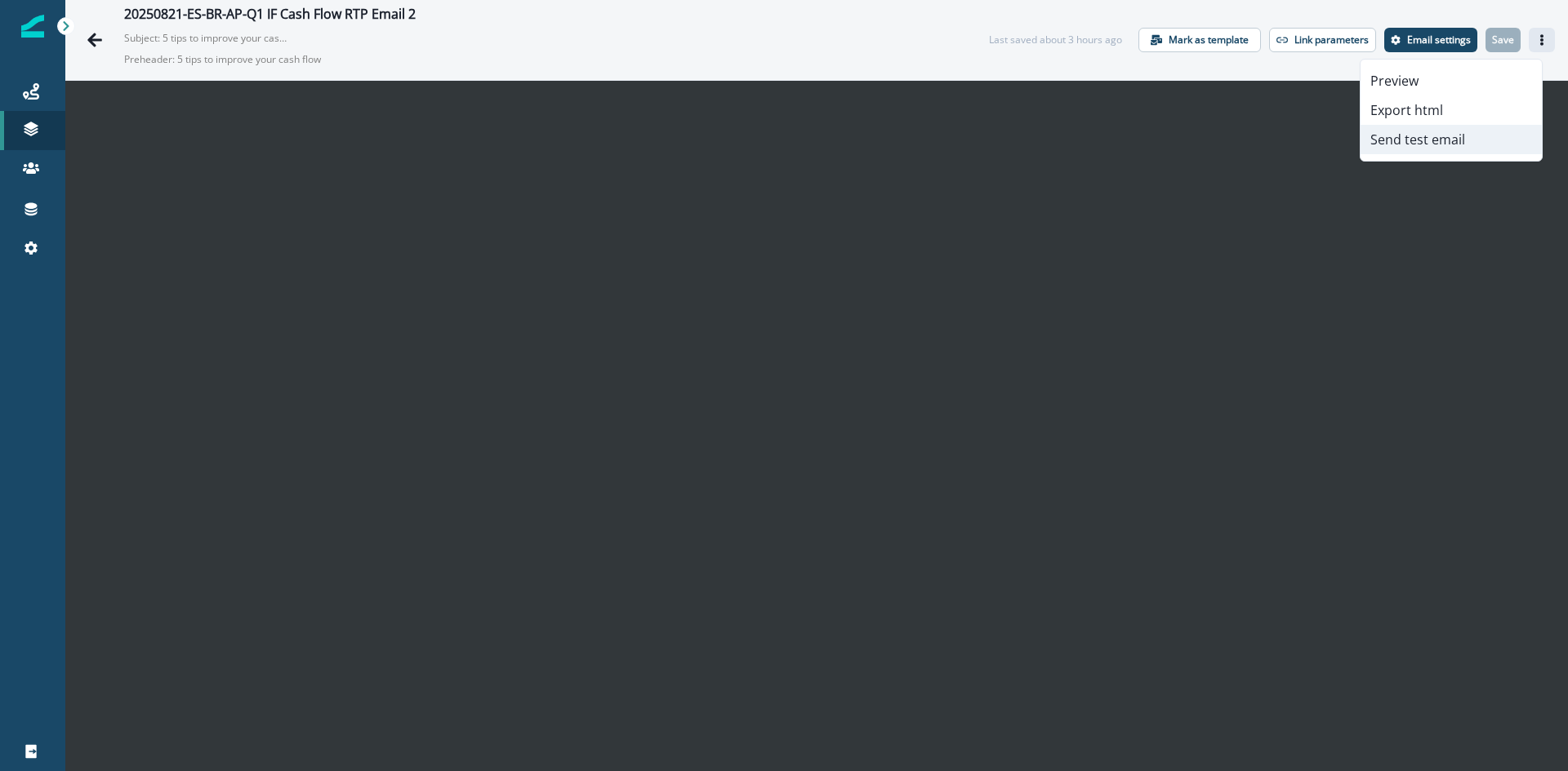
click at [1440, 144] on button "Send test email" at bounding box center [1451, 139] width 181 height 29
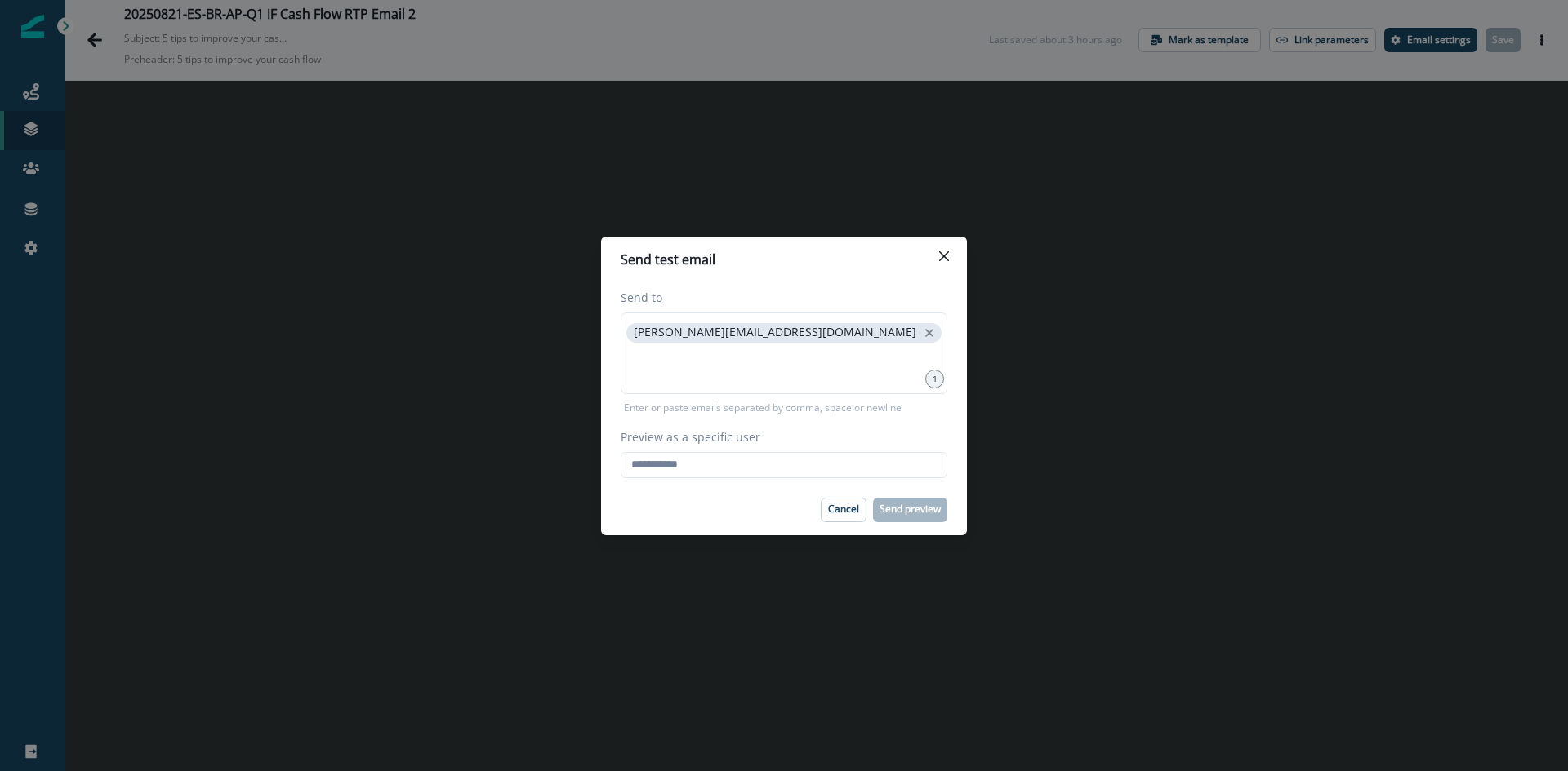
click at [745, 408] on p "Enter or paste emails separated by comma, space or newline" at bounding box center [762, 408] width 284 height 15
click at [743, 363] on input at bounding box center [784, 366] width 322 height 33
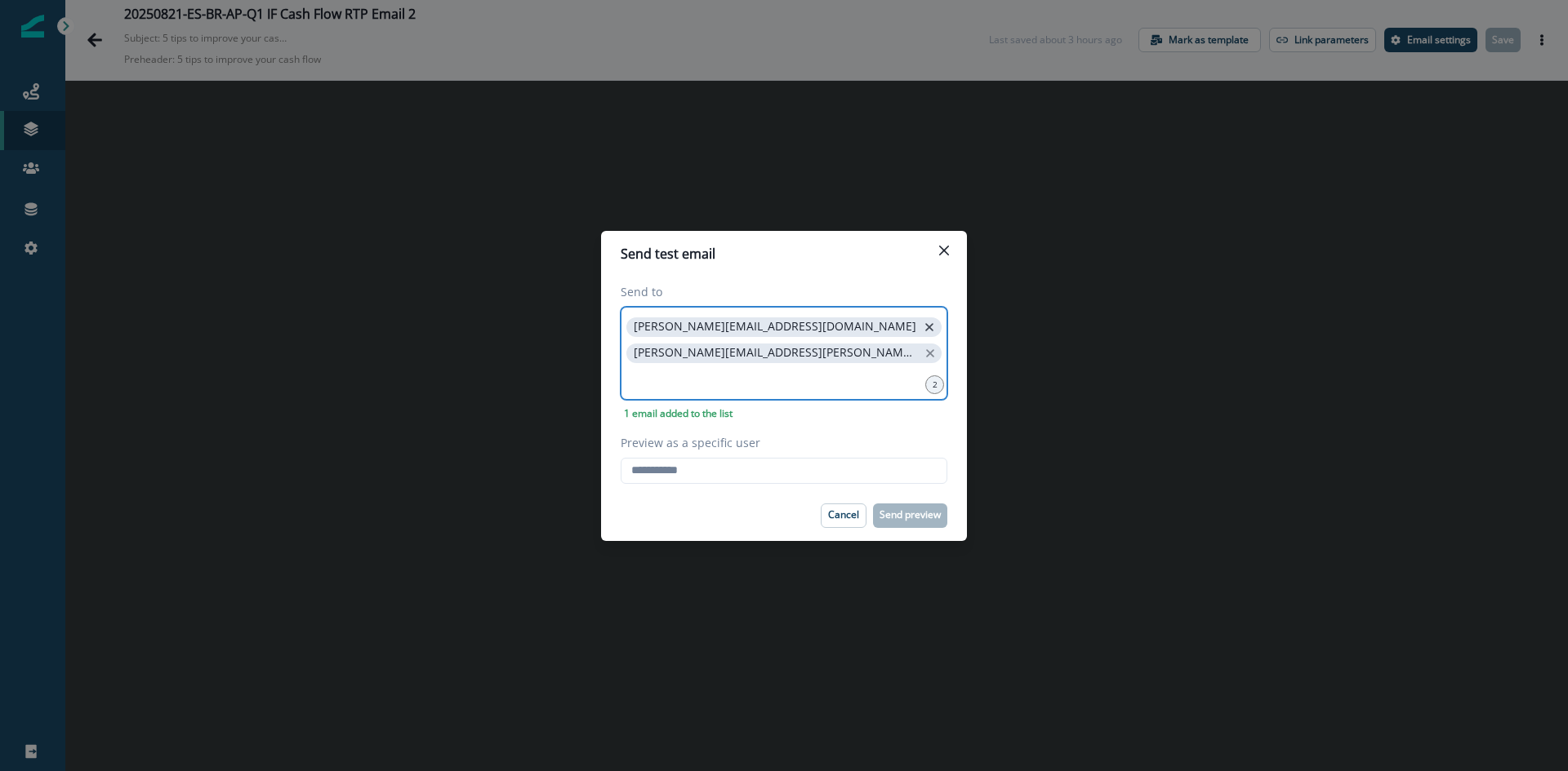
click at [922, 327] on icon "close" at bounding box center [930, 328] width 15 height 15
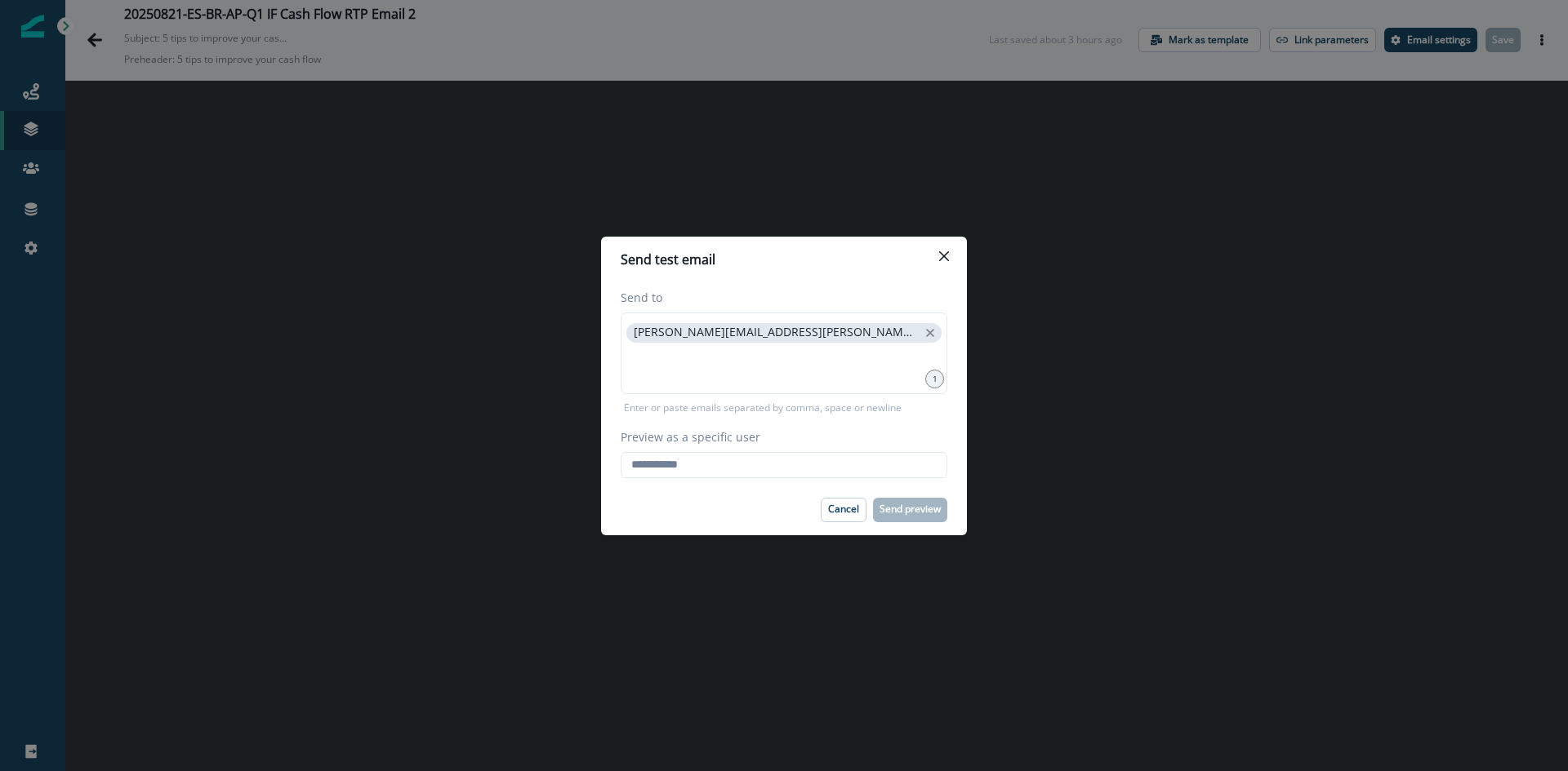
click at [684, 478] on div "Send to jess.salpietro@hq.bill.com 1 Enter or paste emails separated by comma, …" at bounding box center [784, 383] width 366 height 203
drag, startPoint x: 681, startPoint y: 471, endPoint x: 686, endPoint y: 488, distance: 17.7
click at [681, 471] on input "Preview as a specific user" at bounding box center [784, 465] width 327 height 26
type input "**********"
click at [914, 510] on p "Send preview" at bounding box center [910, 509] width 61 height 12
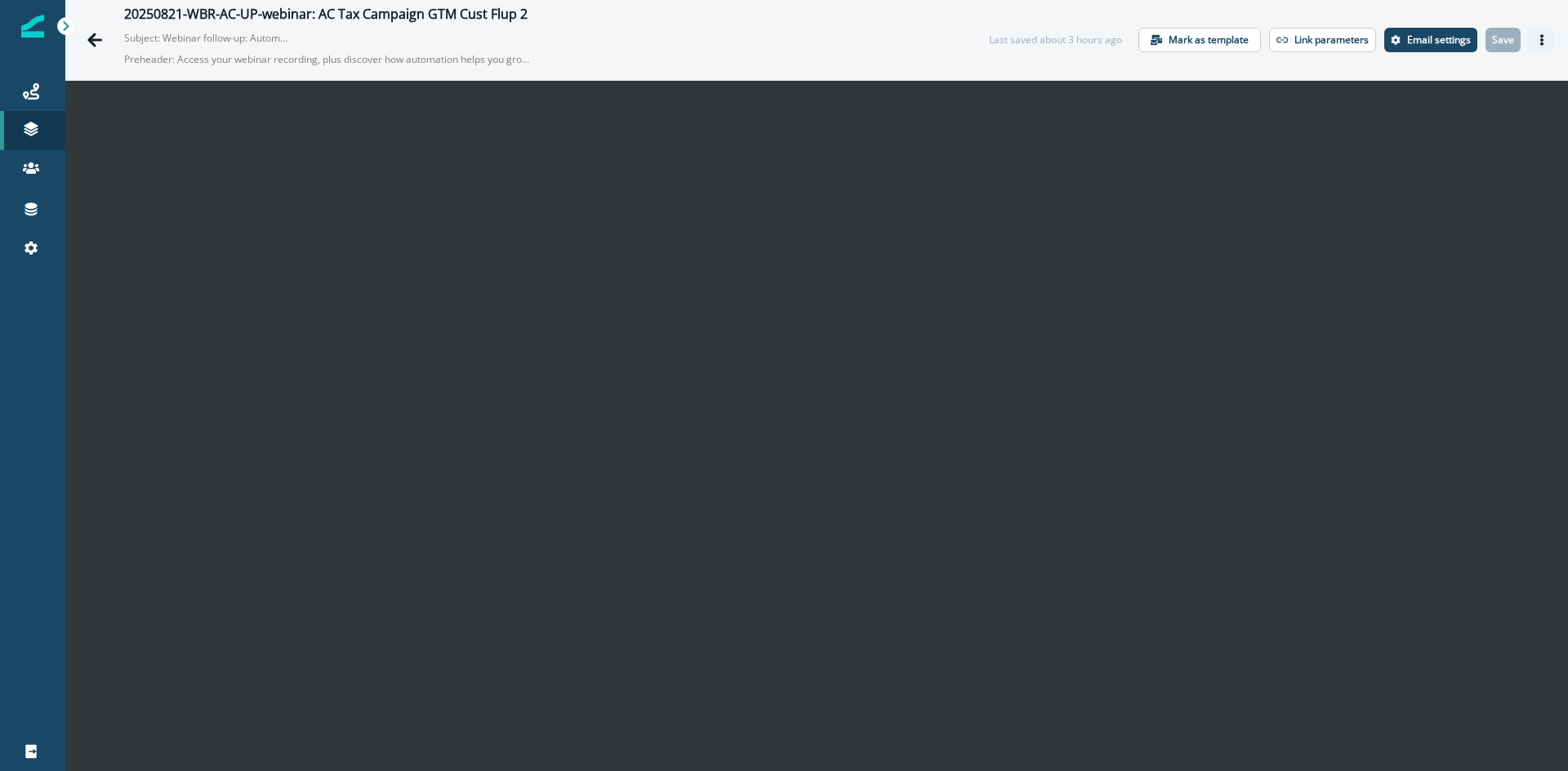
click at [1540, 41] on icon "Actions" at bounding box center [1542, 40] width 3 height 12
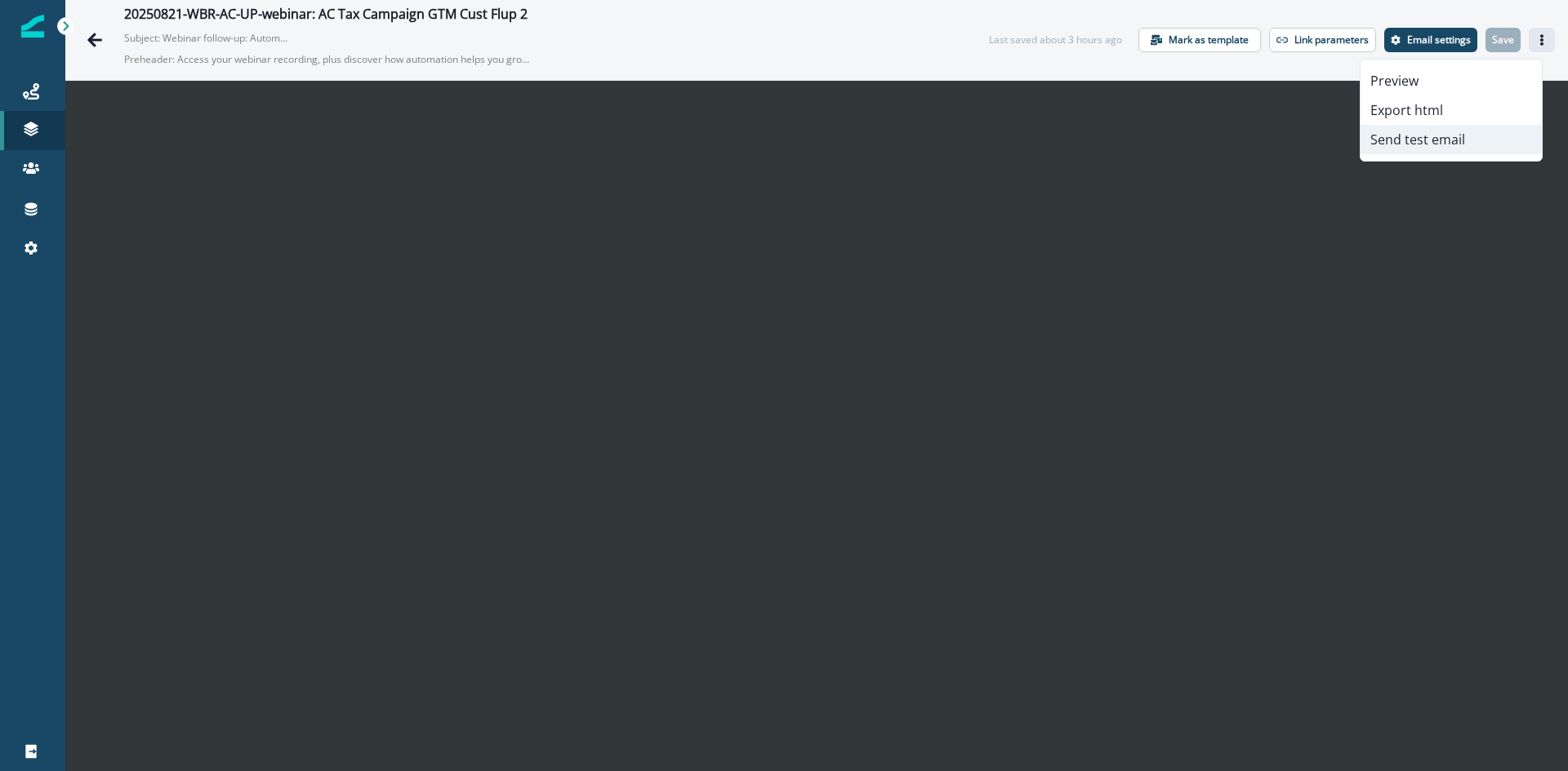
click at [1438, 133] on button "Send test email" at bounding box center [1451, 139] width 181 height 29
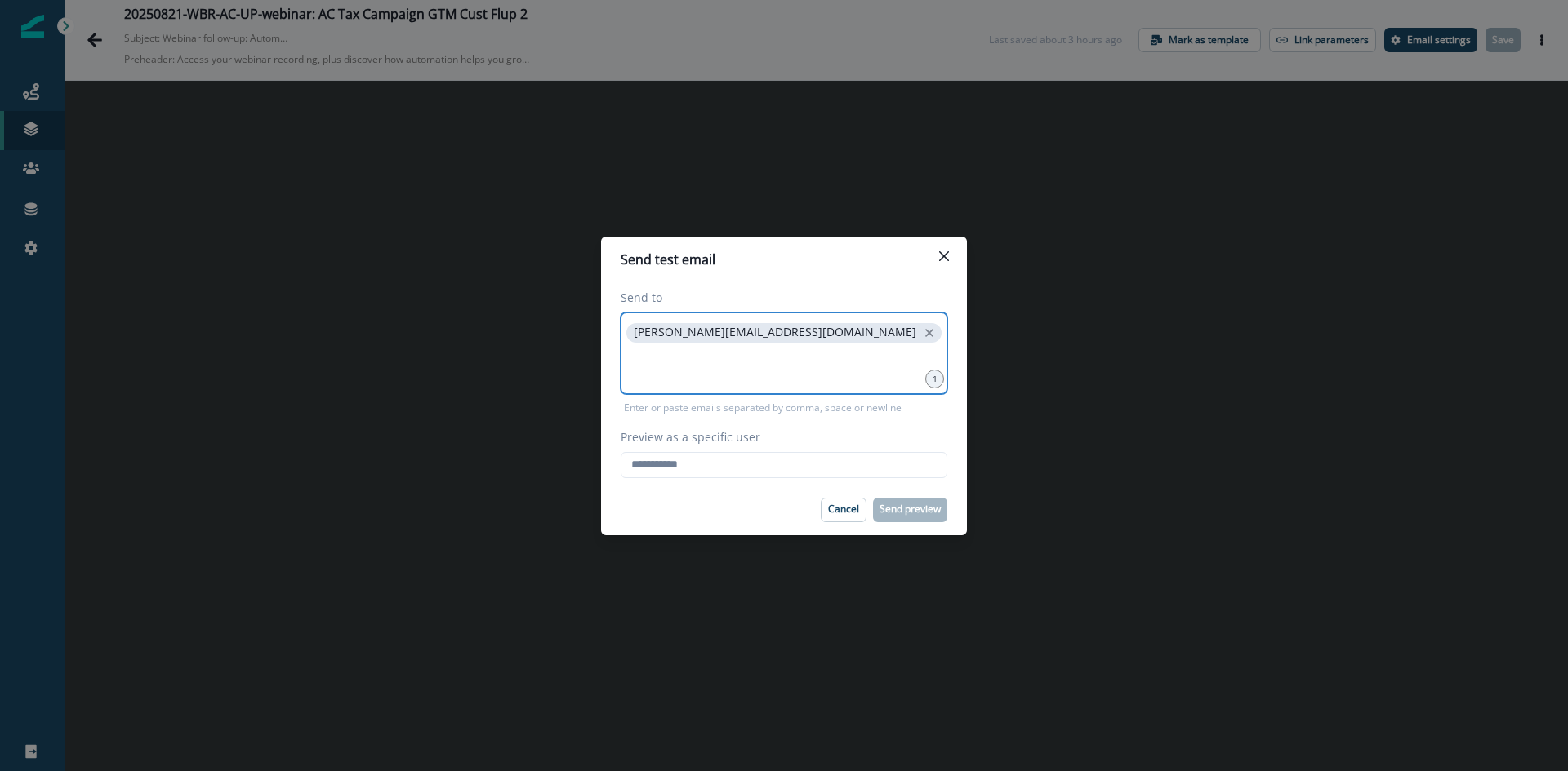
click at [722, 375] on input at bounding box center [784, 366] width 322 height 33
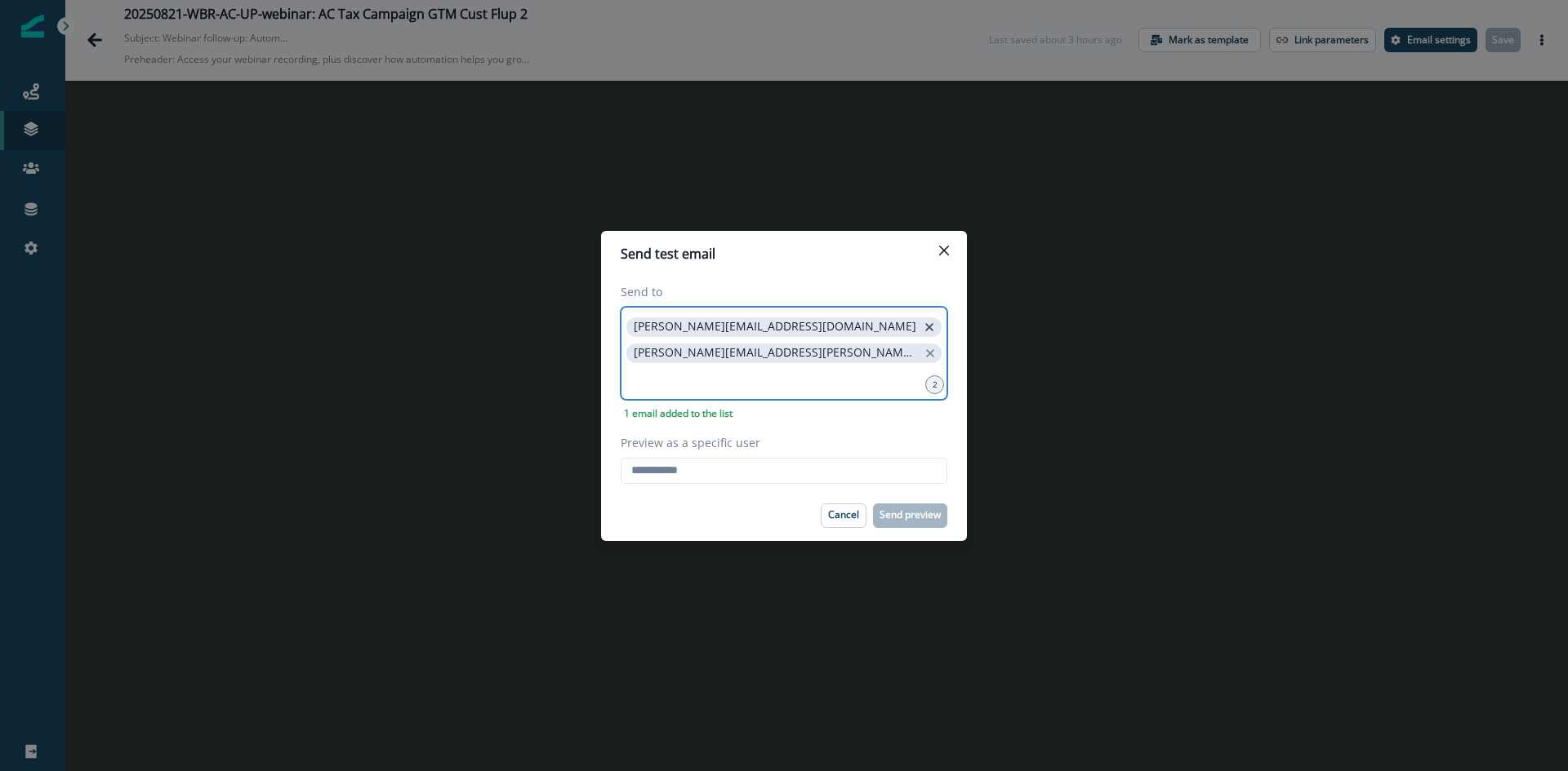
click at [926, 332] on icon "close" at bounding box center [930, 328] width 8 height 8
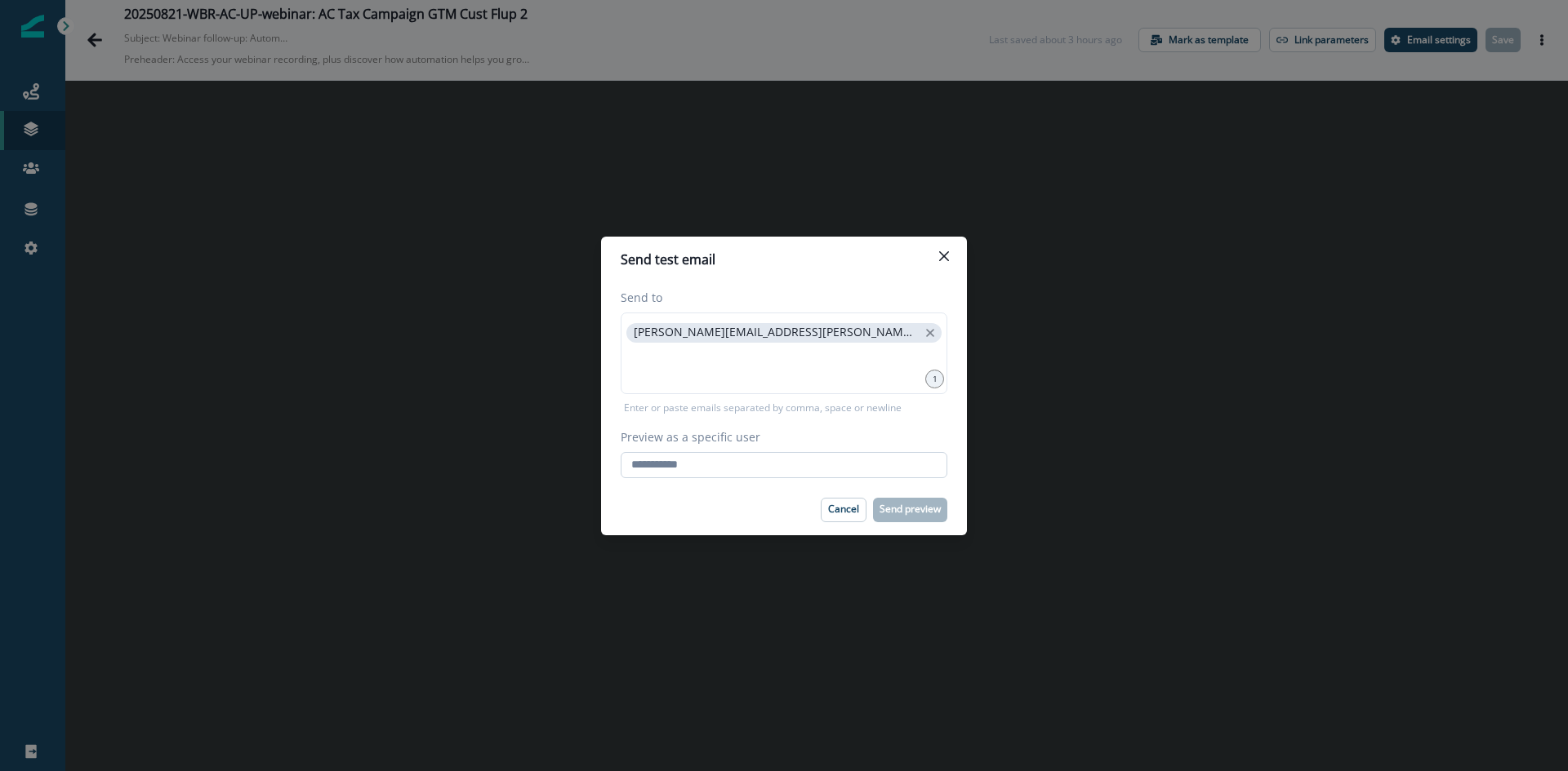
click at [696, 470] on input "Preview as a specific user" at bounding box center [784, 465] width 327 height 26
type input "**********"
click at [937, 507] on p "Send preview" at bounding box center [910, 509] width 61 height 12
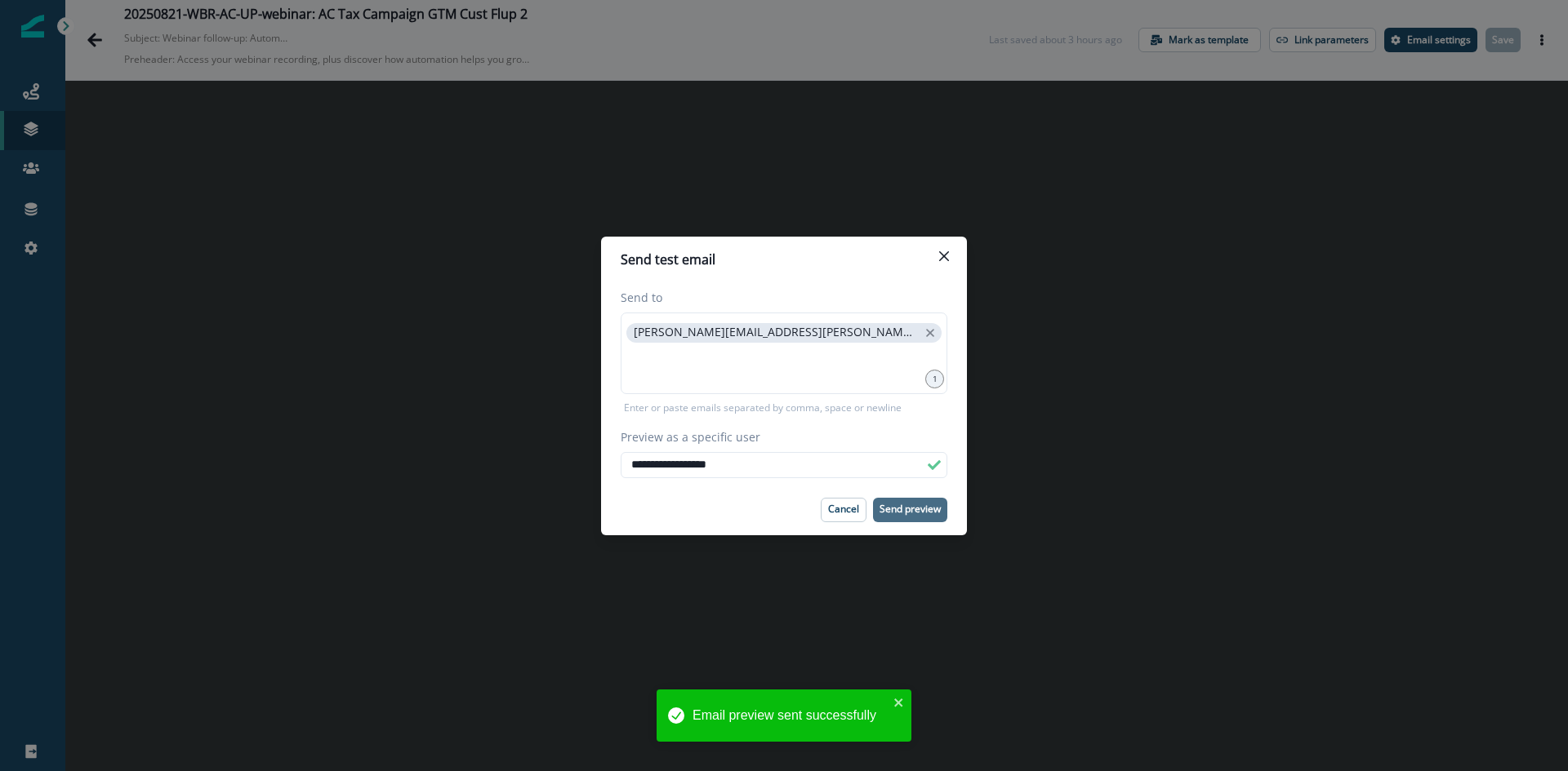
click at [1056, 448] on div "**********" at bounding box center [784, 385] width 1568 height 771
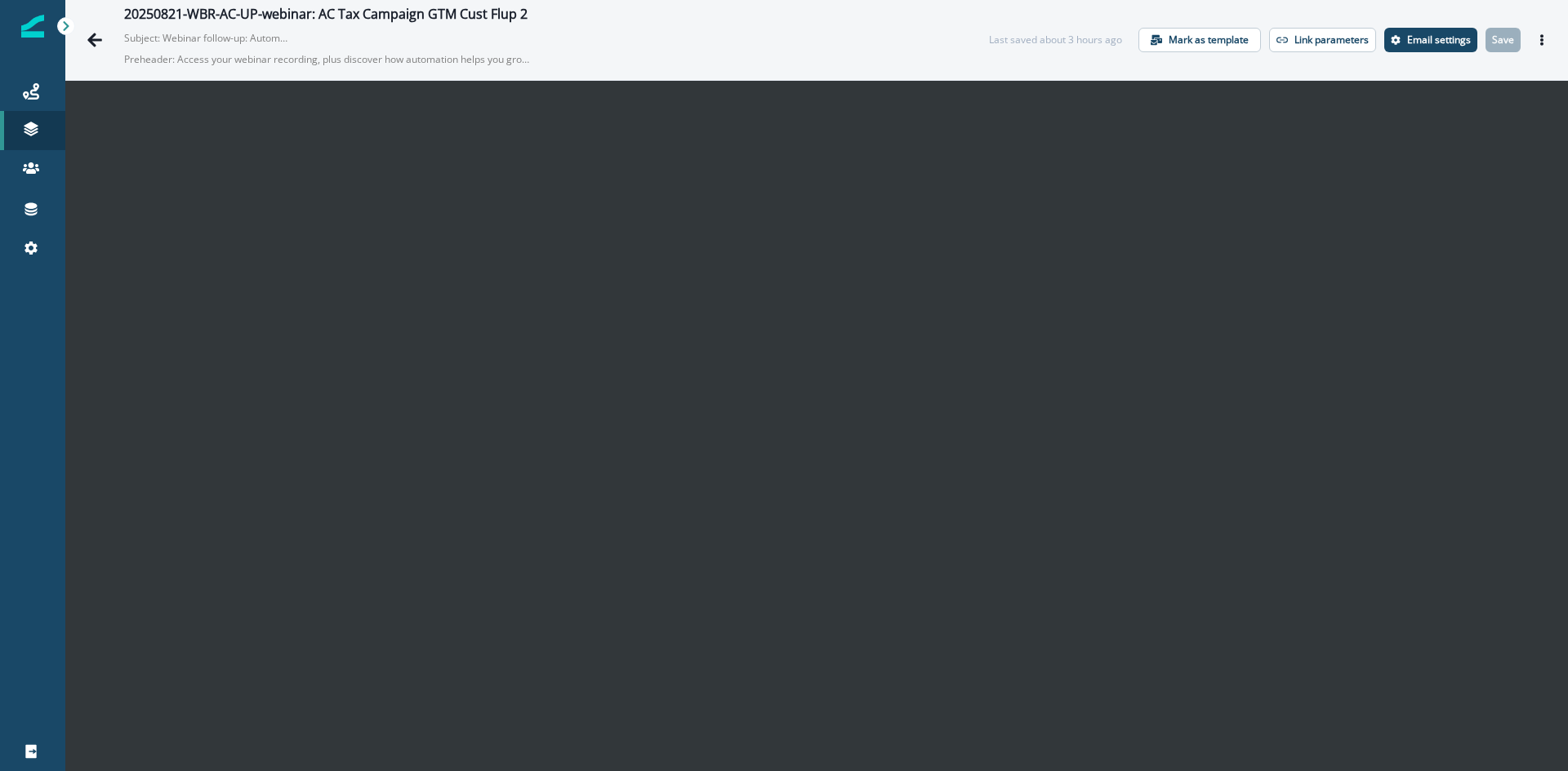
scroll to position [23, 0]
click at [1536, 37] on button "Actions" at bounding box center [1541, 39] width 26 height 24
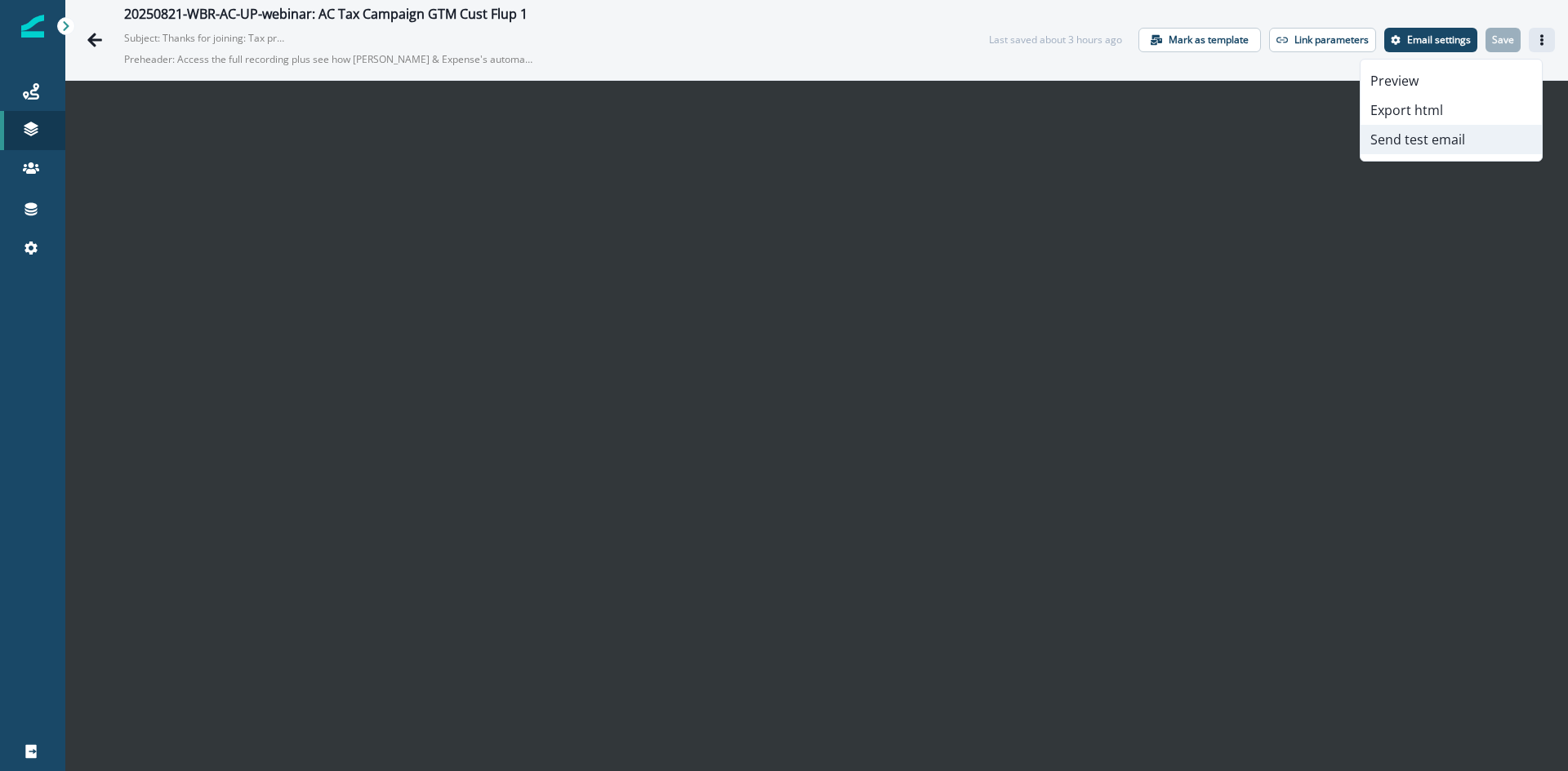
click at [1430, 142] on button "Send test email" at bounding box center [1451, 139] width 181 height 29
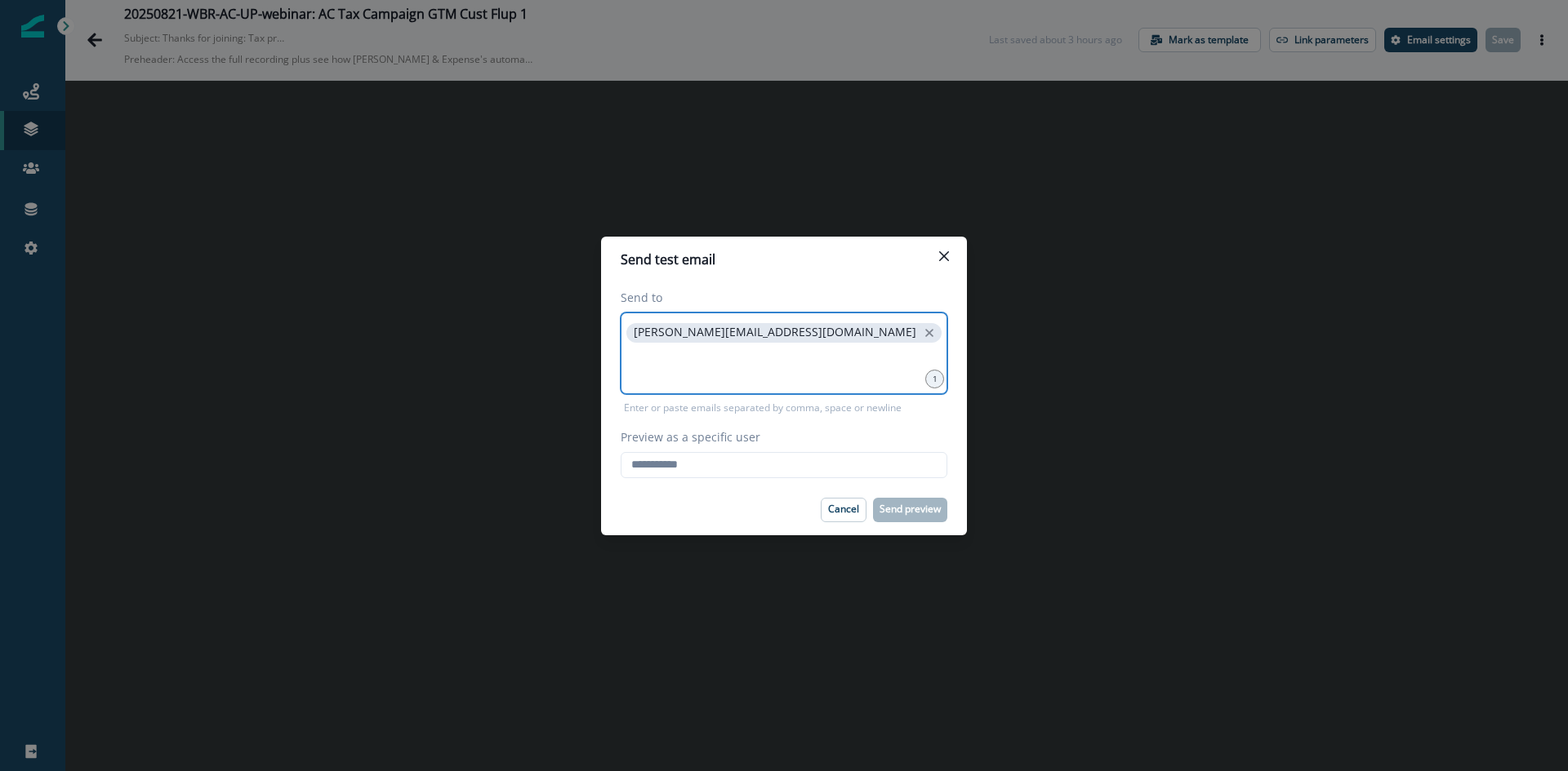
click at [694, 377] on input at bounding box center [784, 366] width 322 height 33
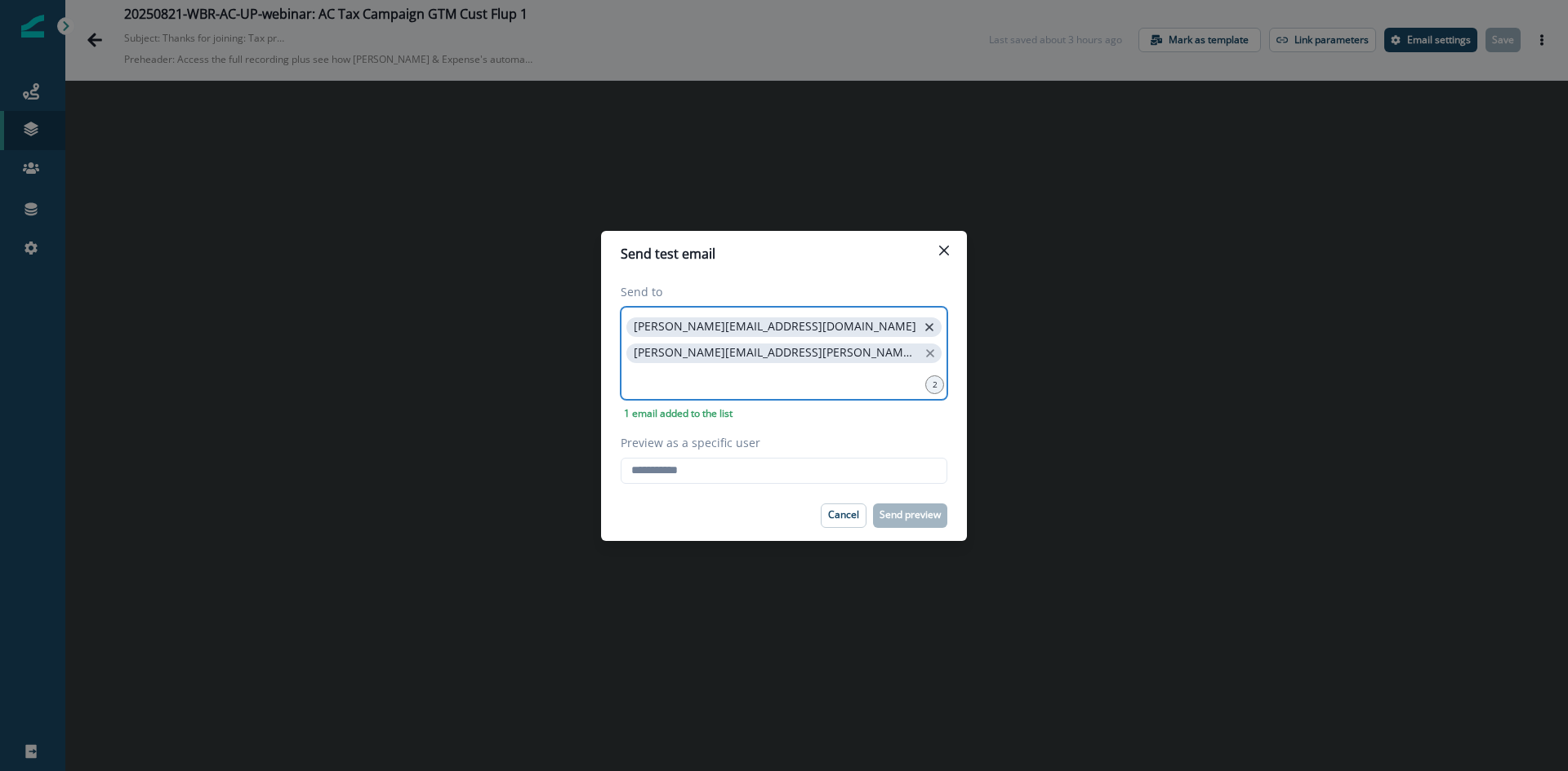
click at [922, 333] on icon "close" at bounding box center [930, 328] width 15 height 15
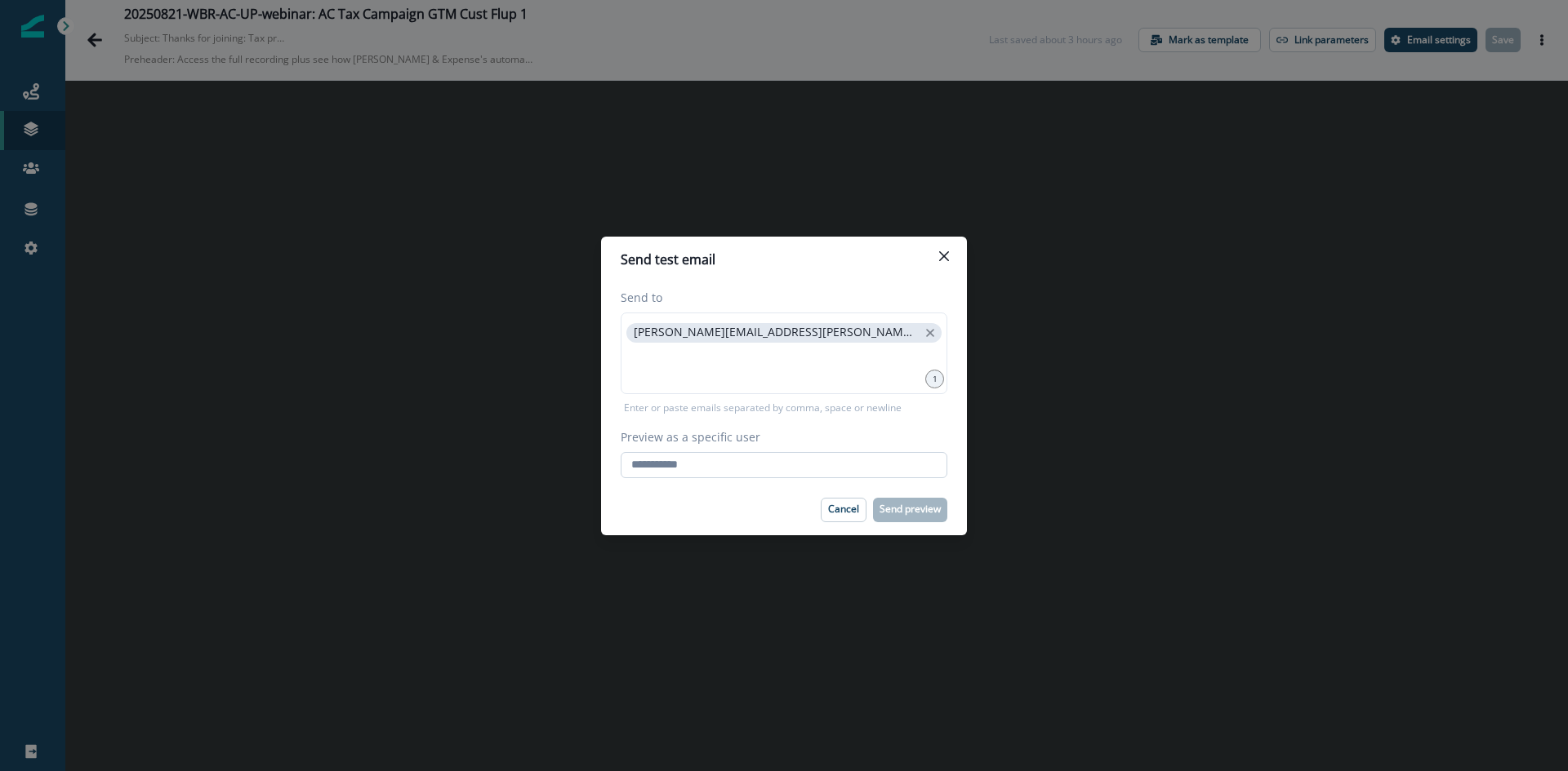
click at [696, 478] on input "Preview as a specific user" at bounding box center [784, 465] width 327 height 26
type input "**********"
click at [896, 504] on p "Send preview" at bounding box center [910, 509] width 61 height 12
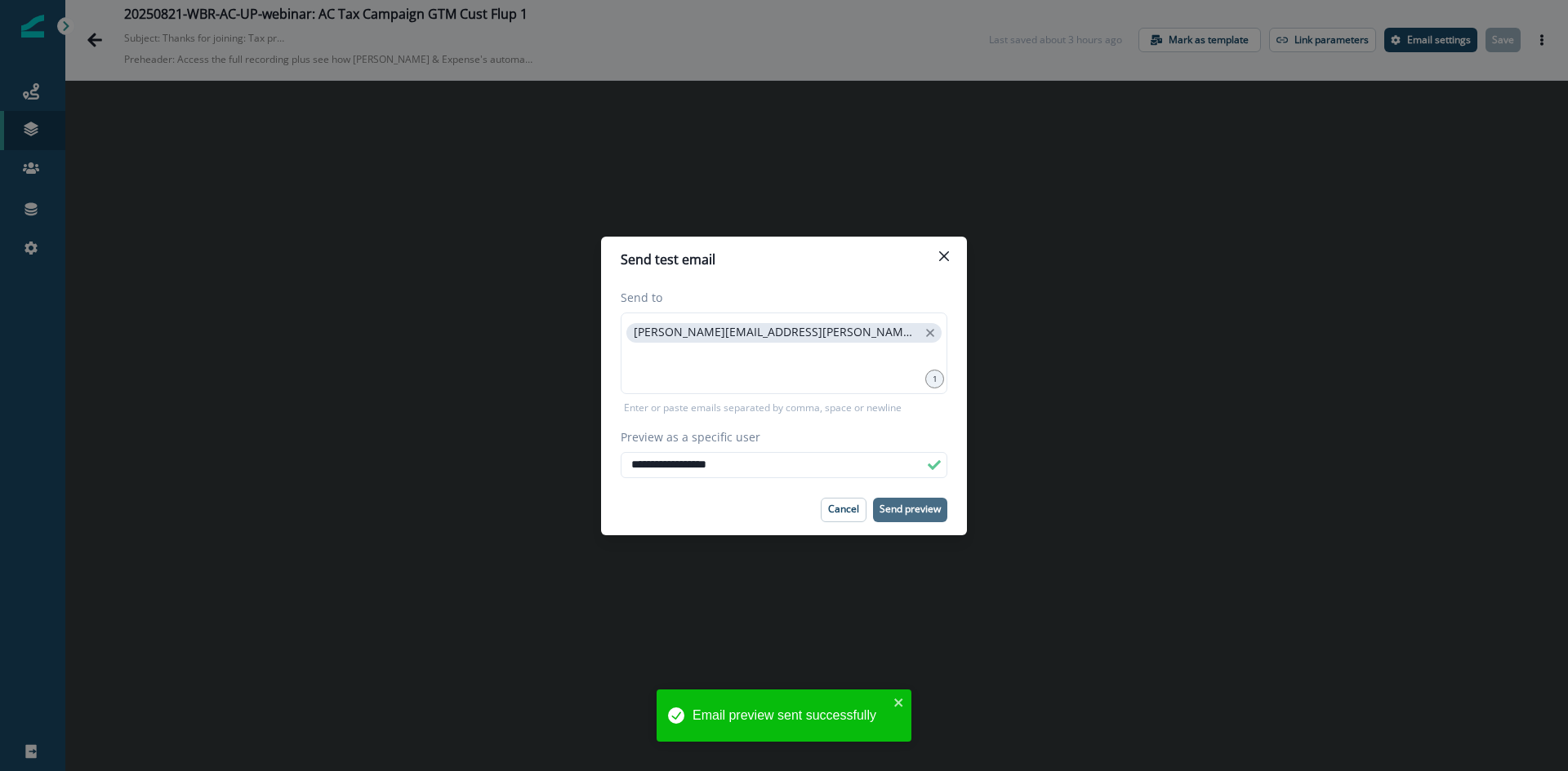
click at [1091, 459] on div "**********" at bounding box center [784, 385] width 1568 height 771
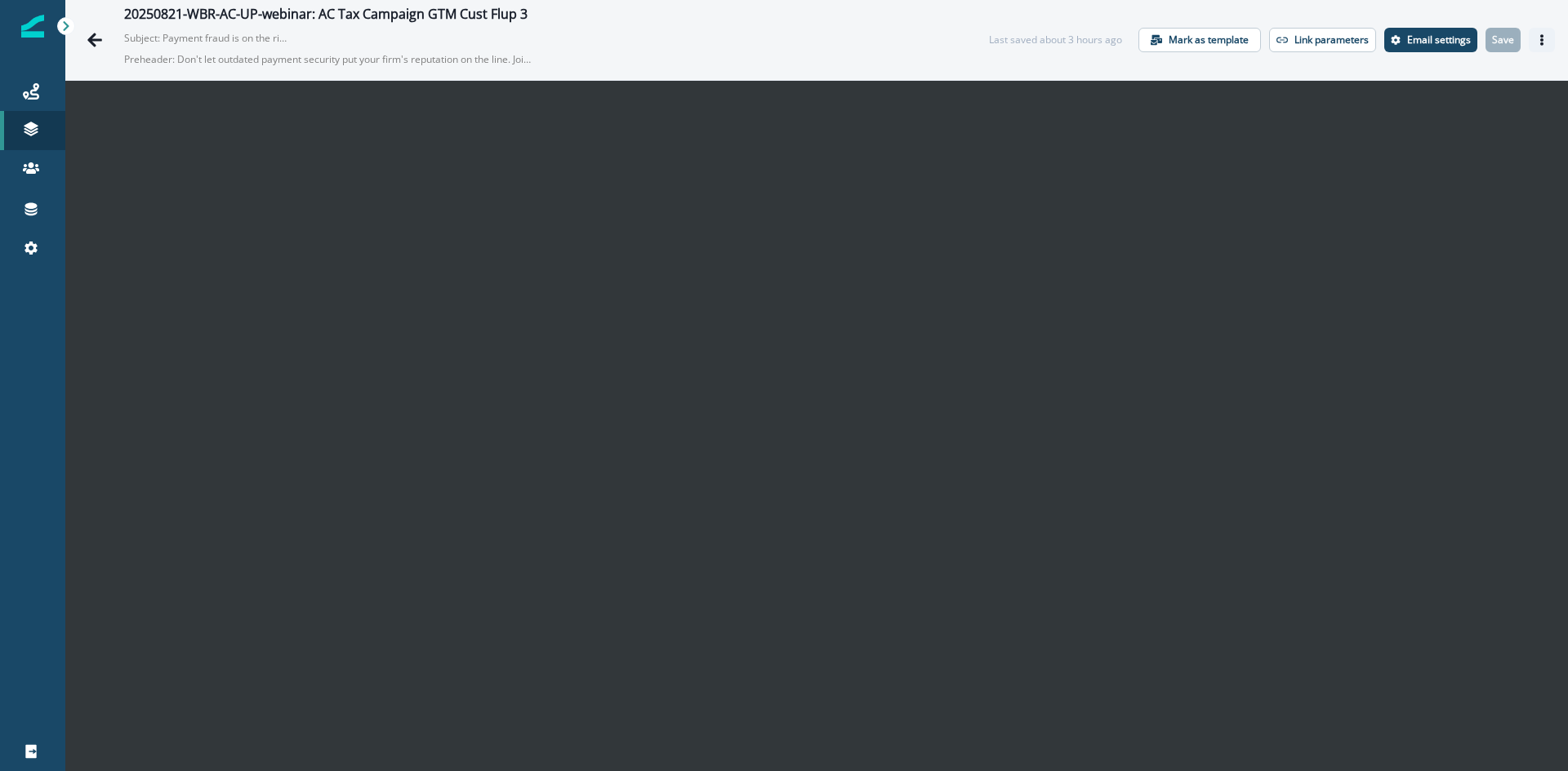
click at [1536, 38] on icon "Actions" at bounding box center [1542, 40] width 12 height 12
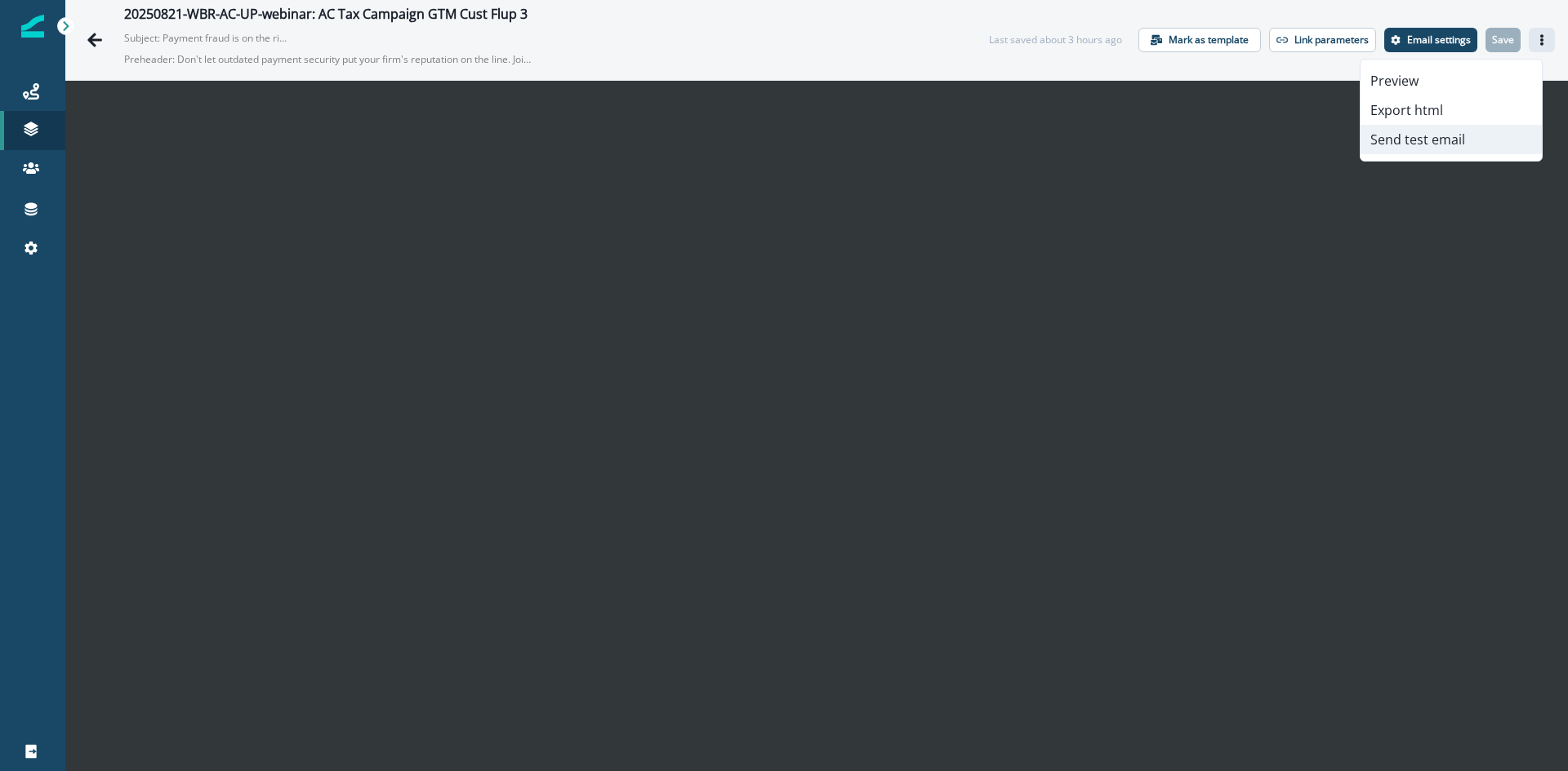
click at [1445, 146] on button "Send test email" at bounding box center [1451, 139] width 181 height 29
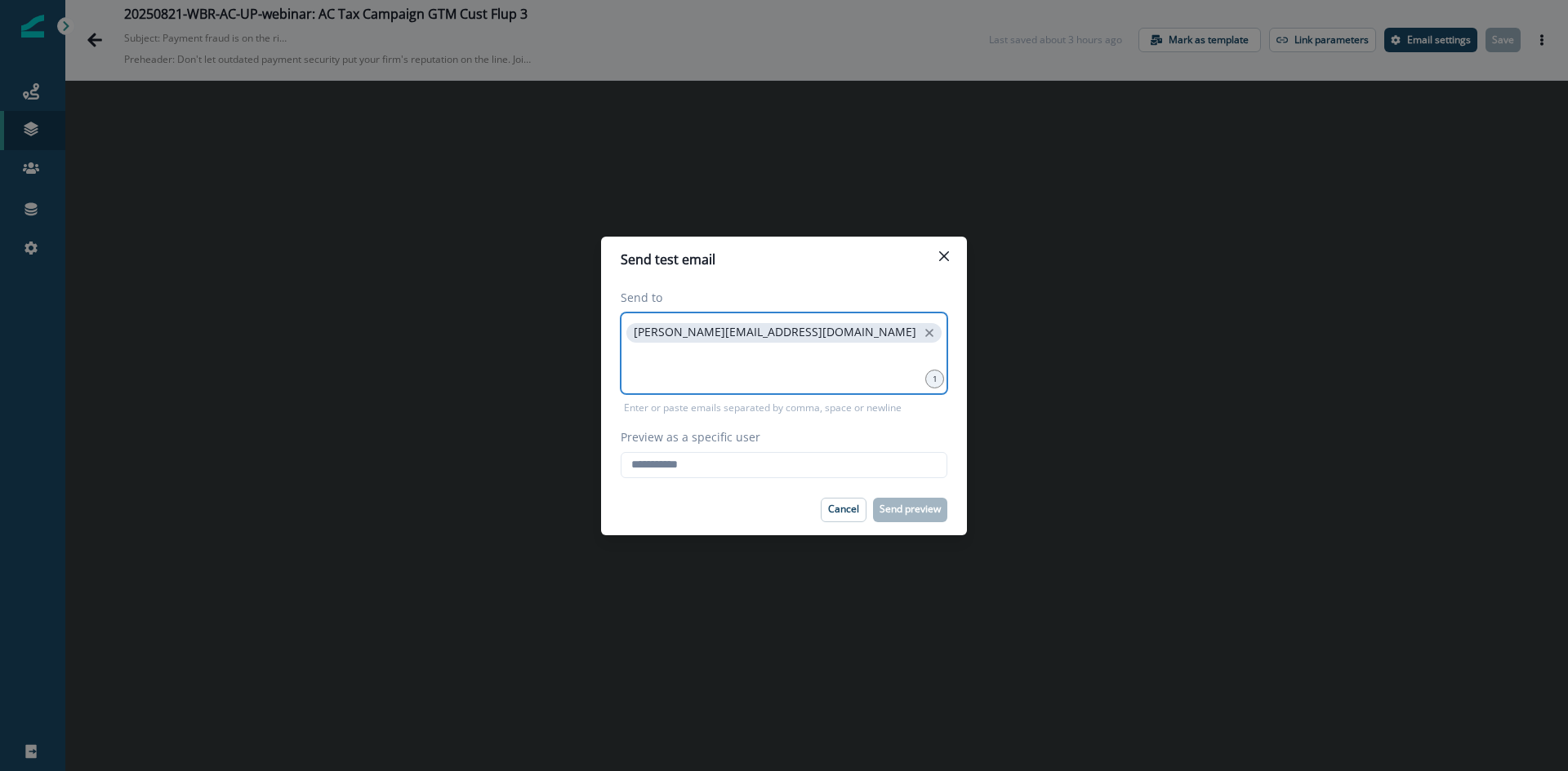
click at [741, 369] on input at bounding box center [784, 366] width 322 height 33
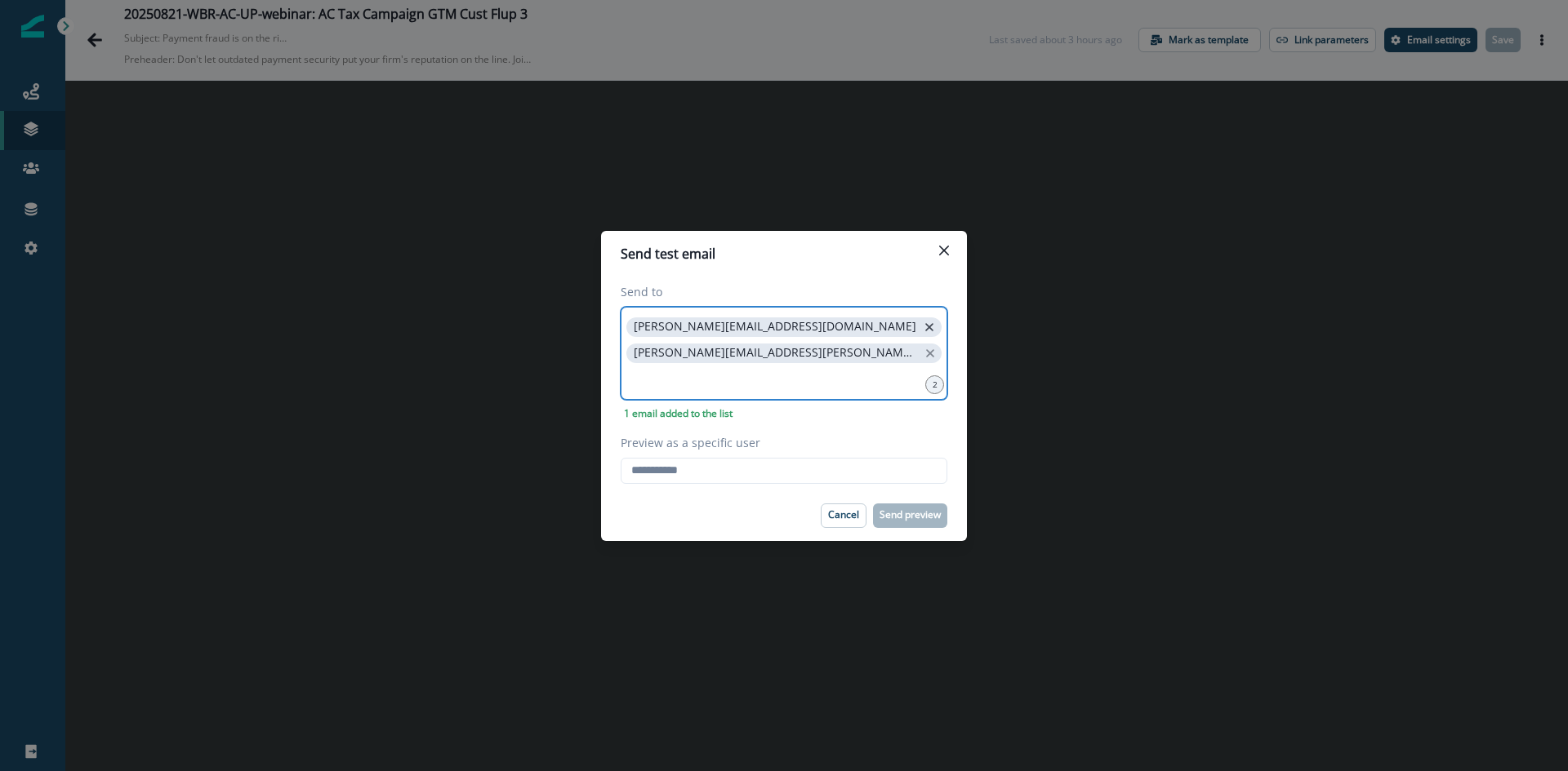
click at [922, 332] on icon "close" at bounding box center [930, 328] width 15 height 15
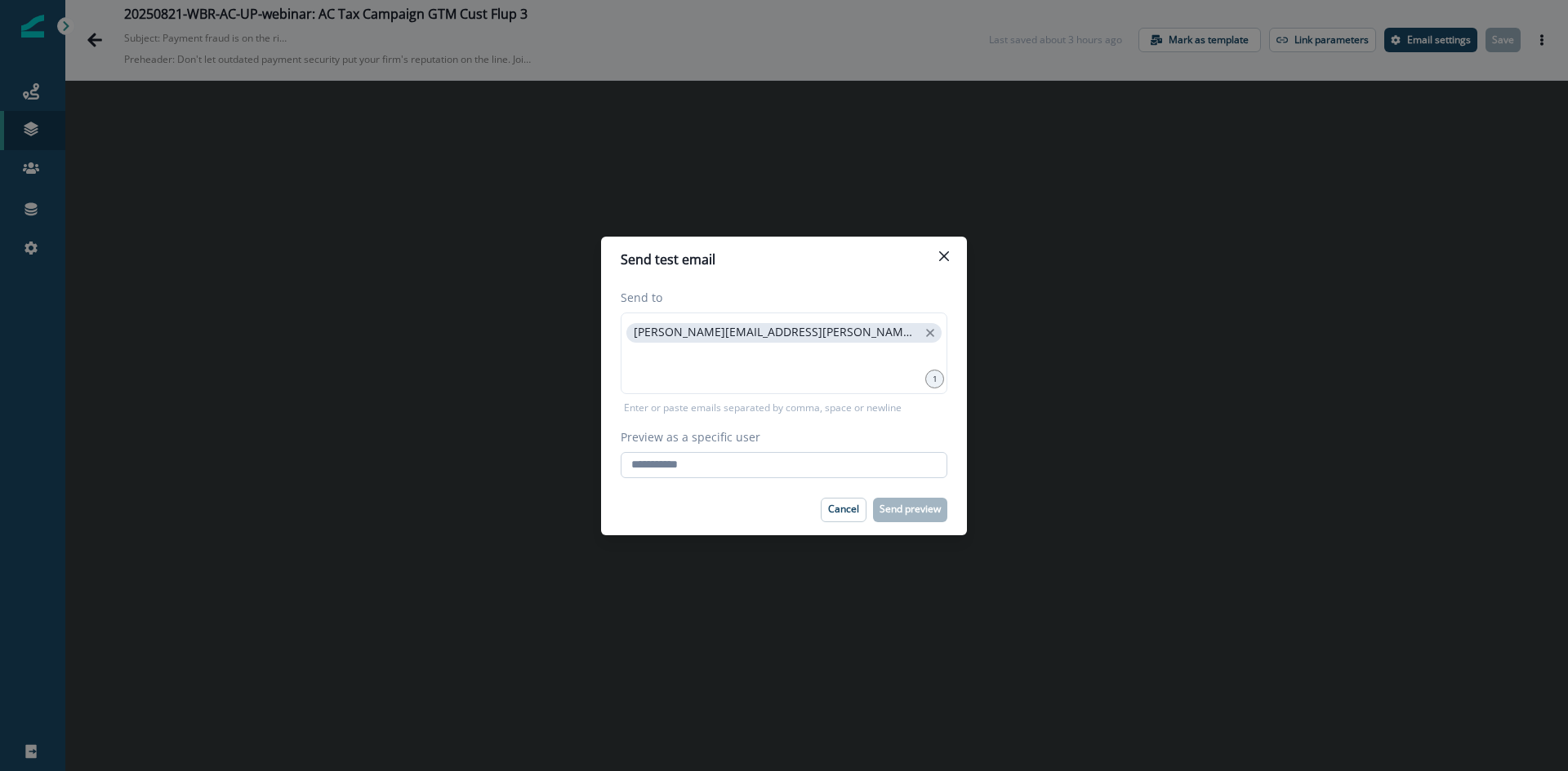
click at [695, 461] on input "Preview as a specific user" at bounding box center [784, 465] width 327 height 26
type input "**********"
click at [895, 504] on p "Send preview" at bounding box center [910, 509] width 61 height 12
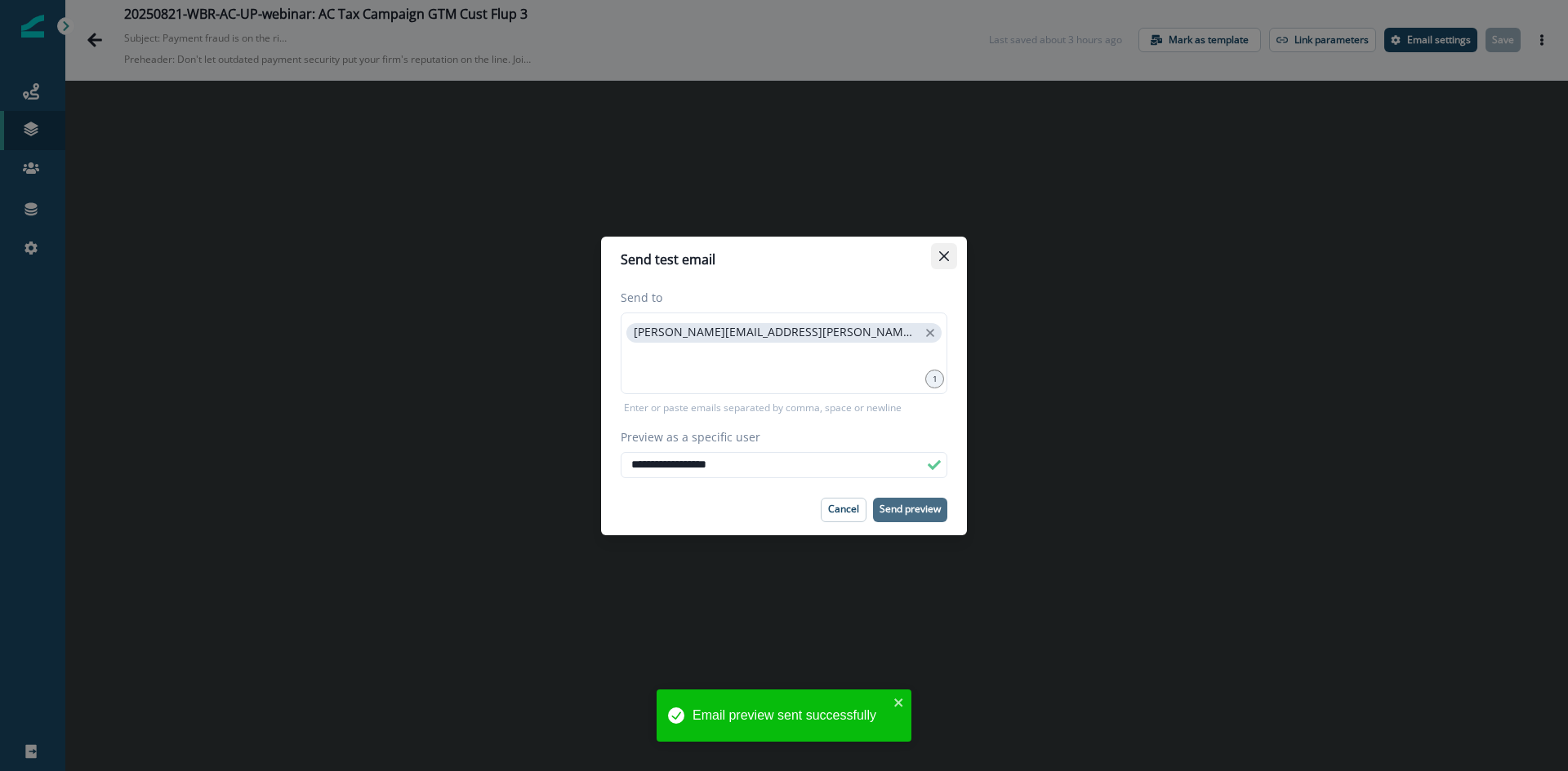
click at [945, 258] on icon "Close" at bounding box center [944, 257] width 10 height 10
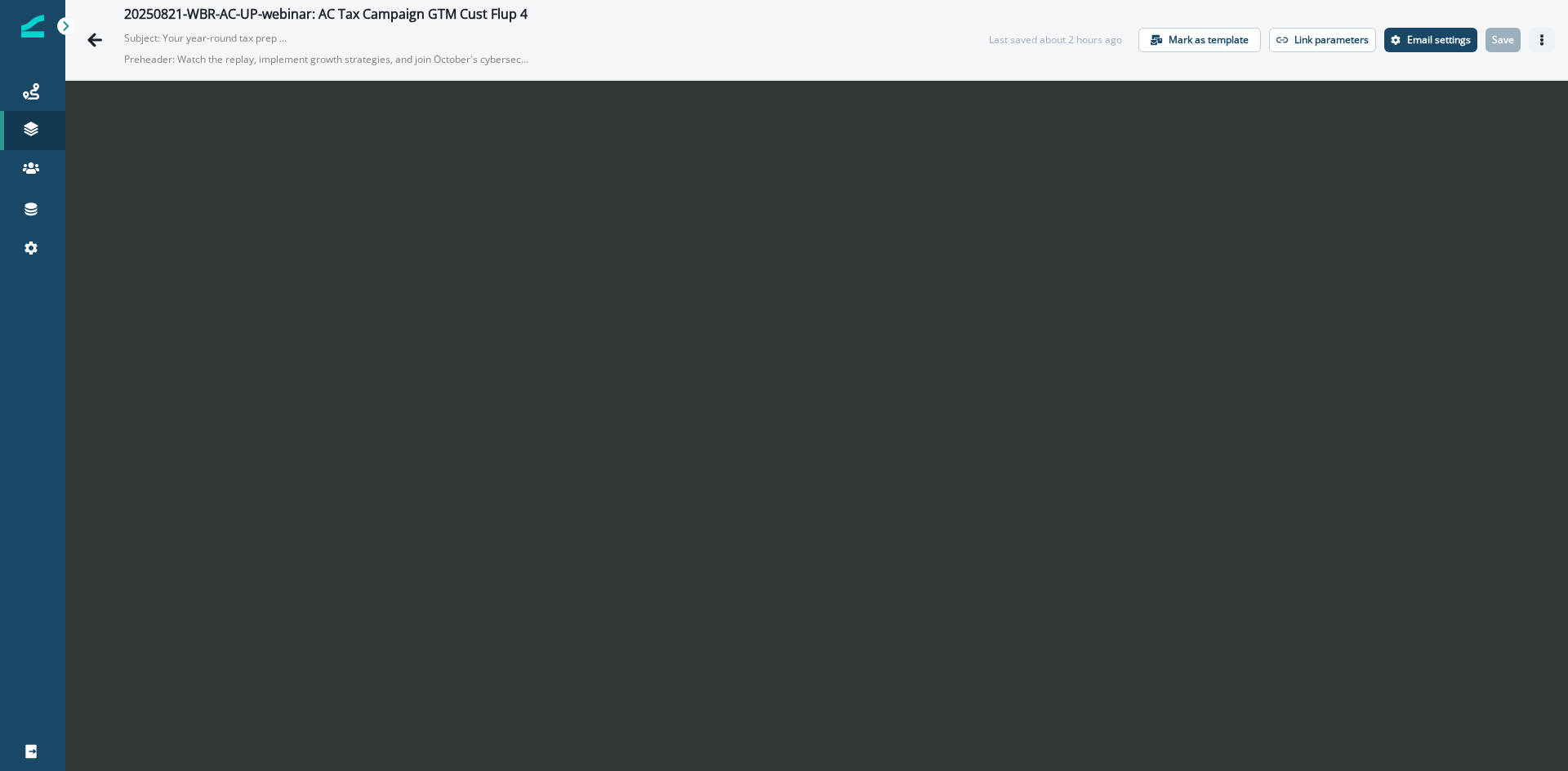
click at [1540, 36] on icon "Actions" at bounding box center [1542, 40] width 3 height 12
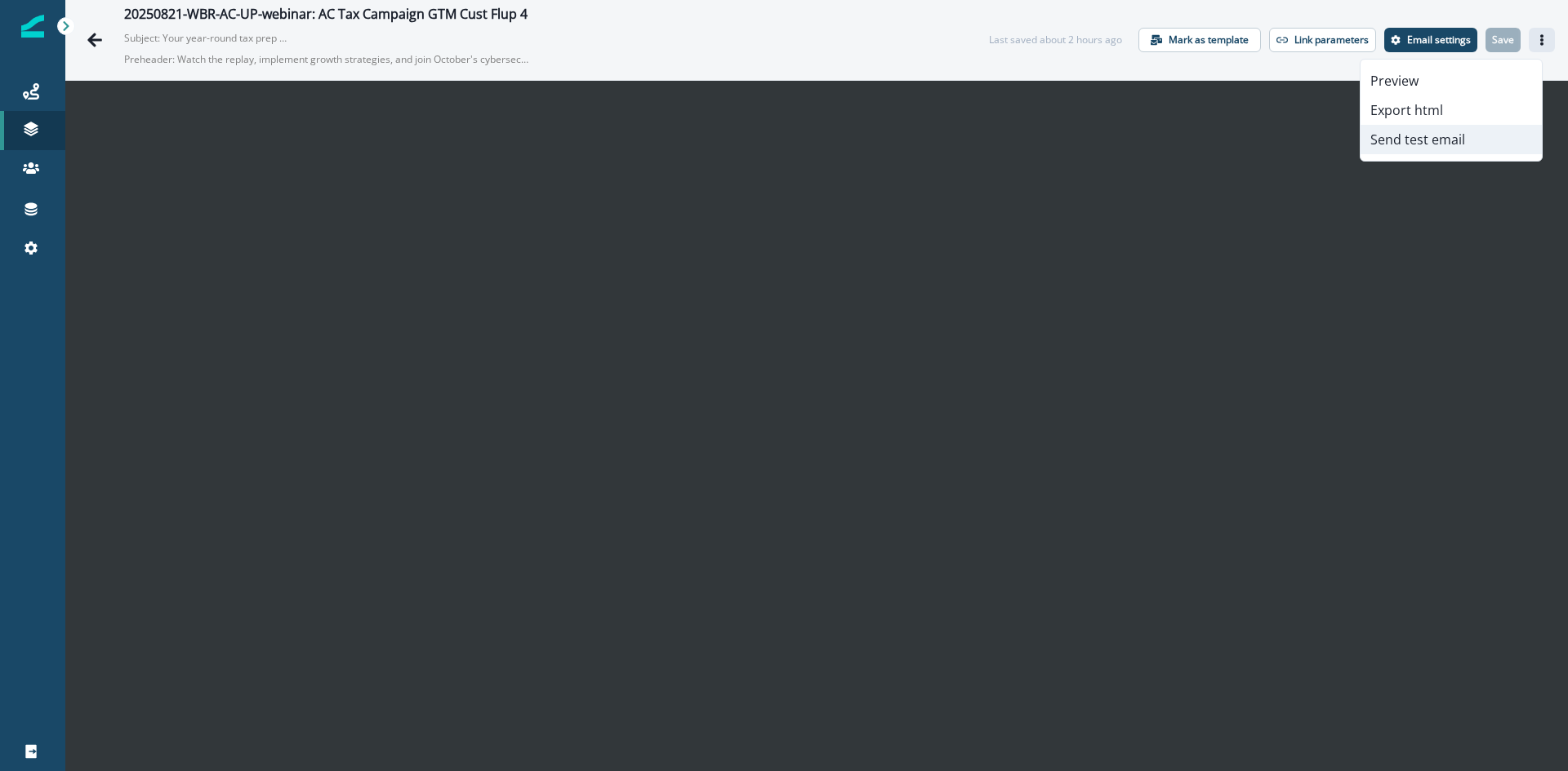
click at [1415, 147] on button "Send test email" at bounding box center [1451, 139] width 181 height 29
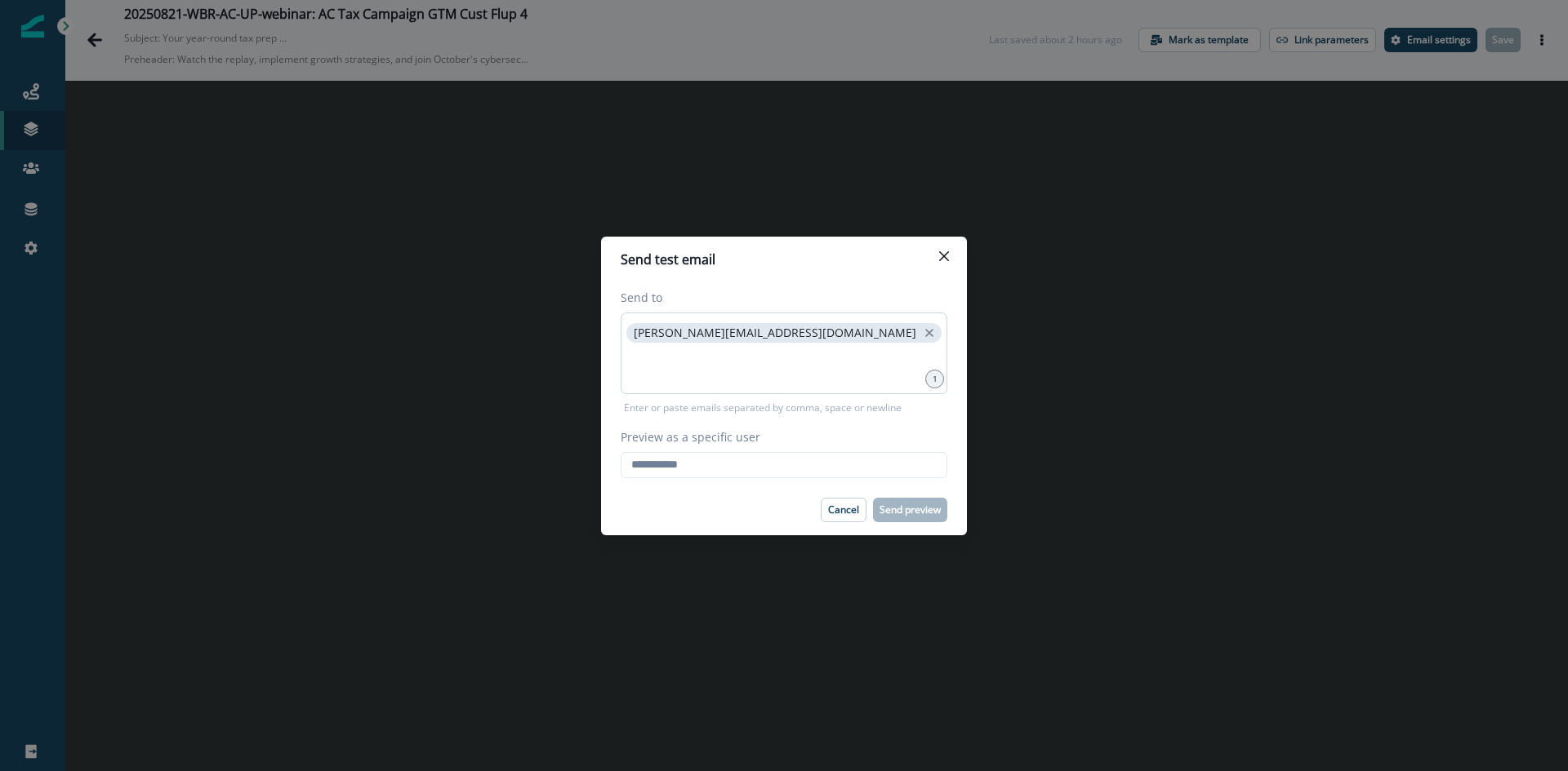
click at [860, 348] on div "[PERSON_NAME][EMAIL_ADDRESS][DOMAIN_NAME]" at bounding box center [784, 353] width 327 height 82
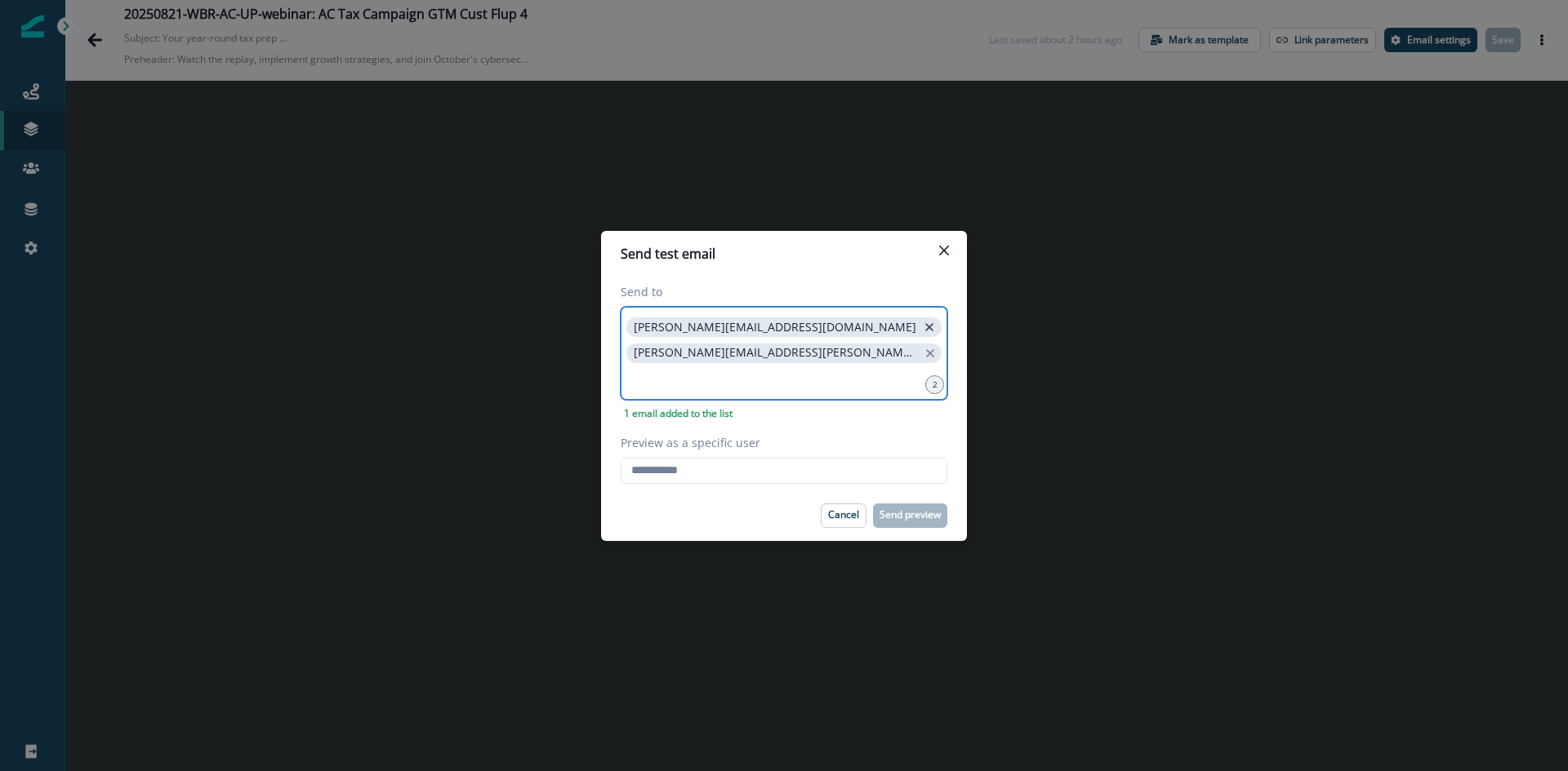
click at [922, 335] on icon "close" at bounding box center [930, 328] width 15 height 15
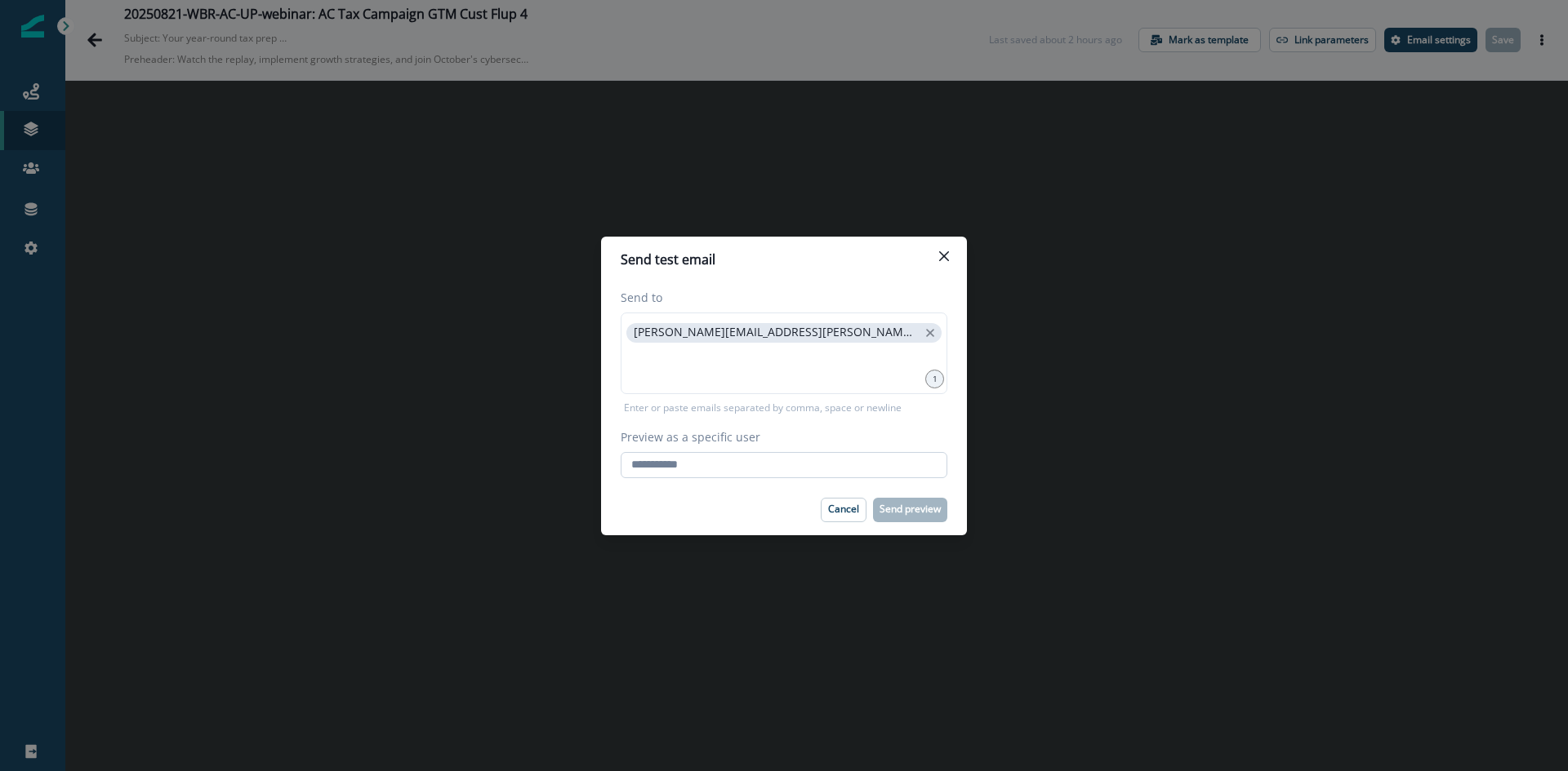
click at [718, 465] on input "Preview as a specific user" at bounding box center [784, 465] width 327 height 26
type input "**********"
click at [894, 512] on p "Send preview" at bounding box center [910, 509] width 61 height 12
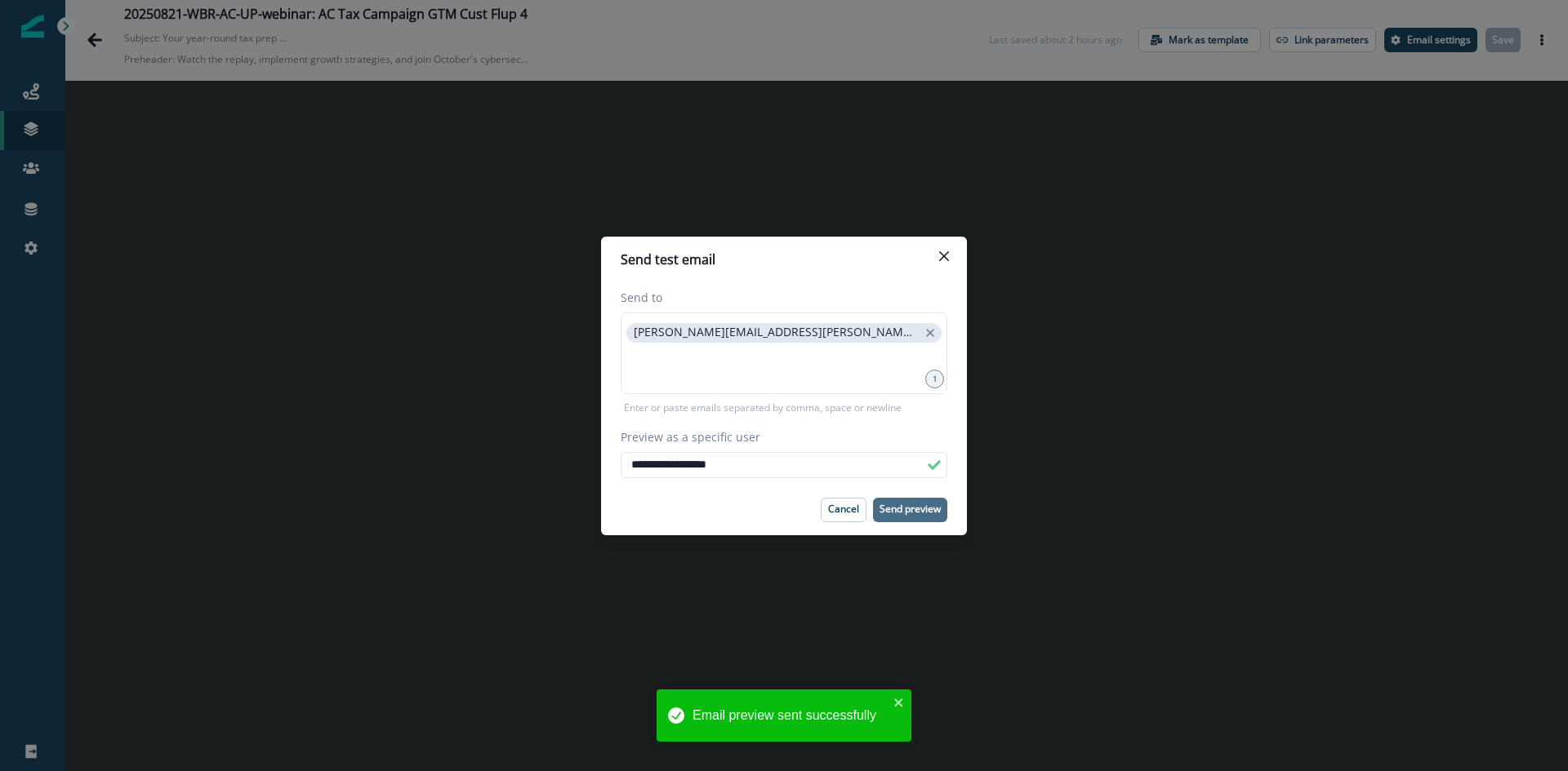
click at [1093, 467] on div "**********" at bounding box center [784, 385] width 1568 height 771
